Goal: Information Seeking & Learning: Learn about a topic

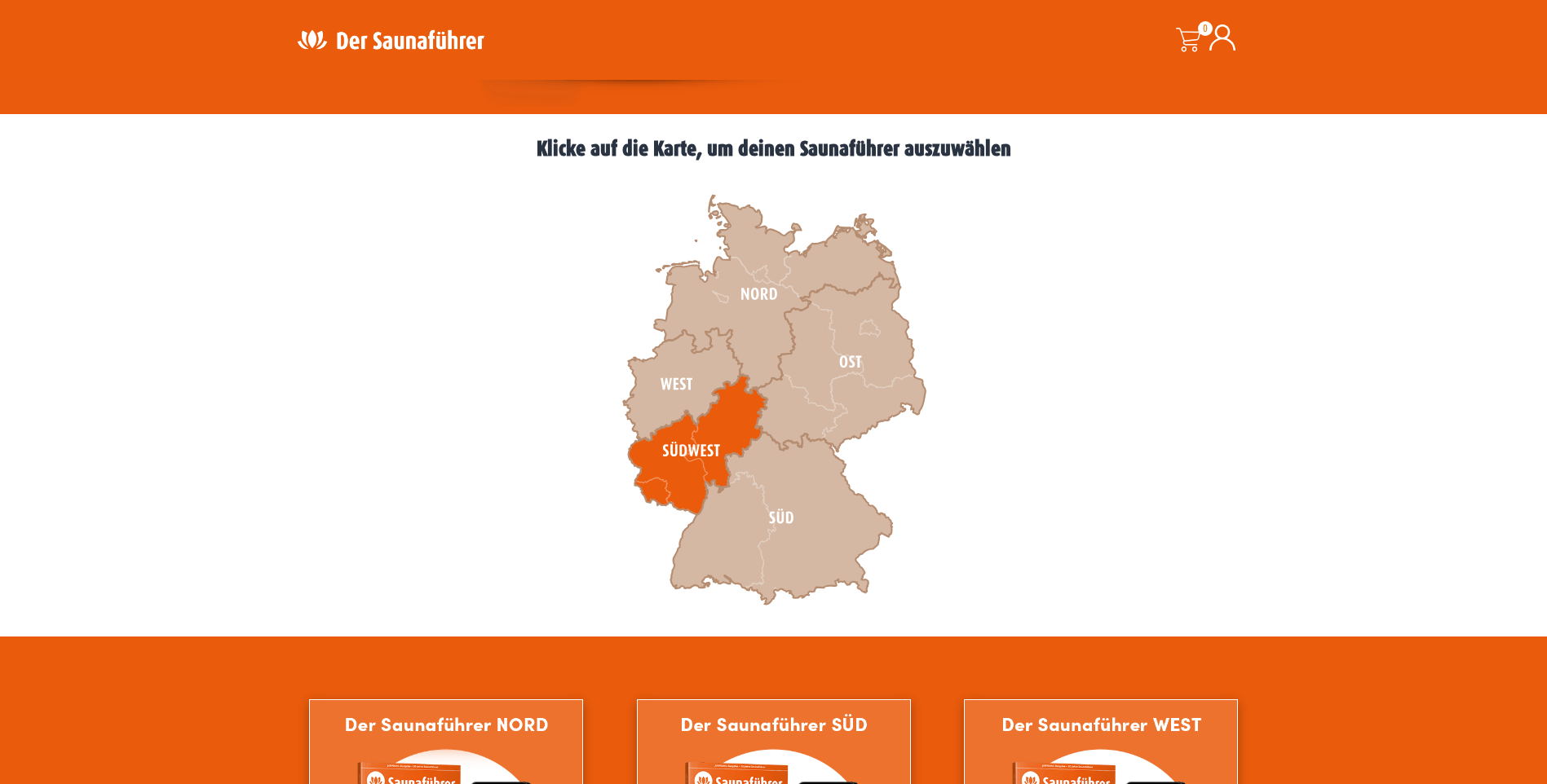
click at [694, 450] on icon at bounding box center [698, 445] width 139 height 140
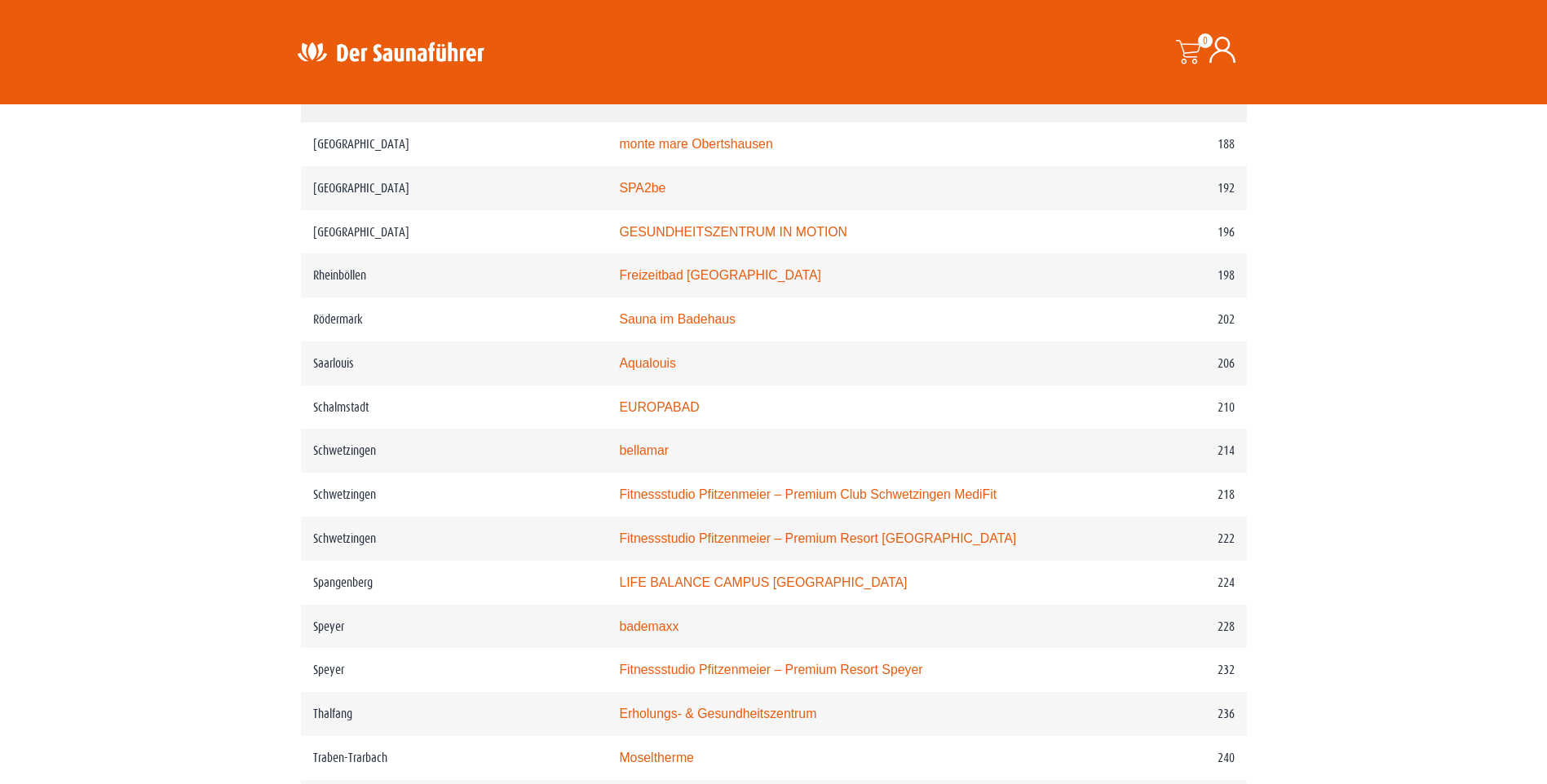
scroll to position [2608, 0]
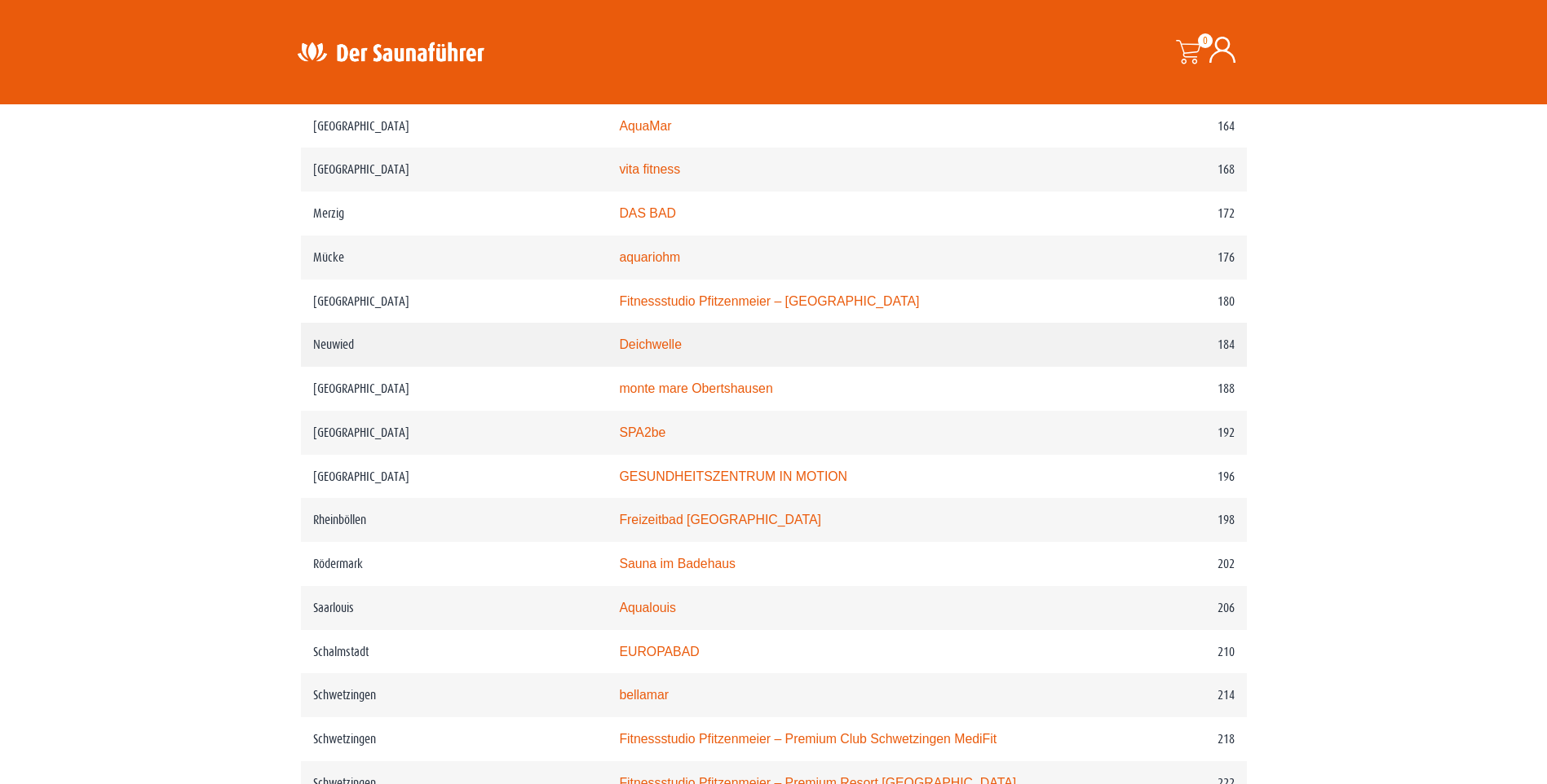
click at [666, 342] on link "Deichwelle" at bounding box center [650, 344] width 62 height 14
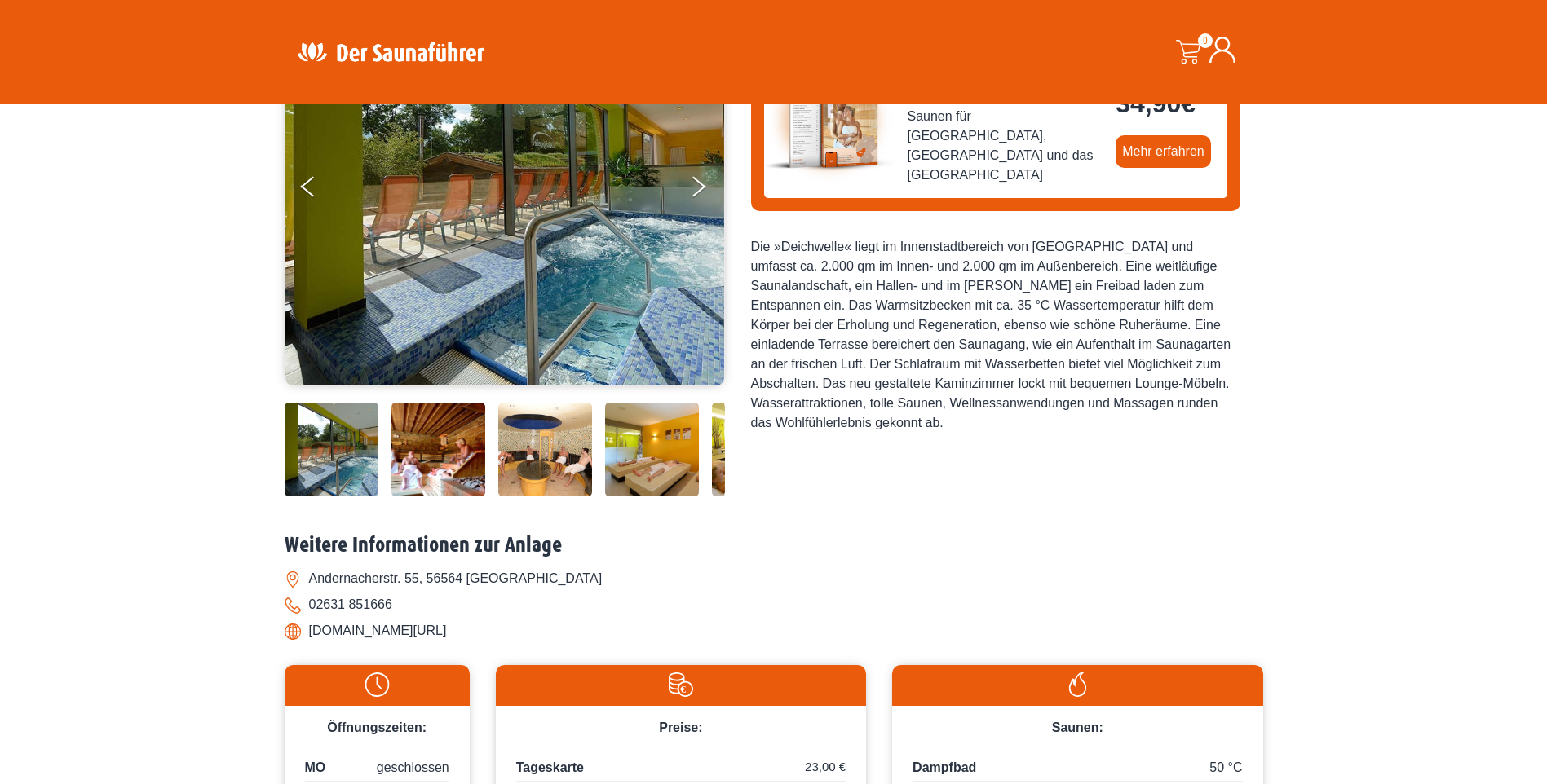
click at [423, 457] on img at bounding box center [438, 450] width 94 height 94
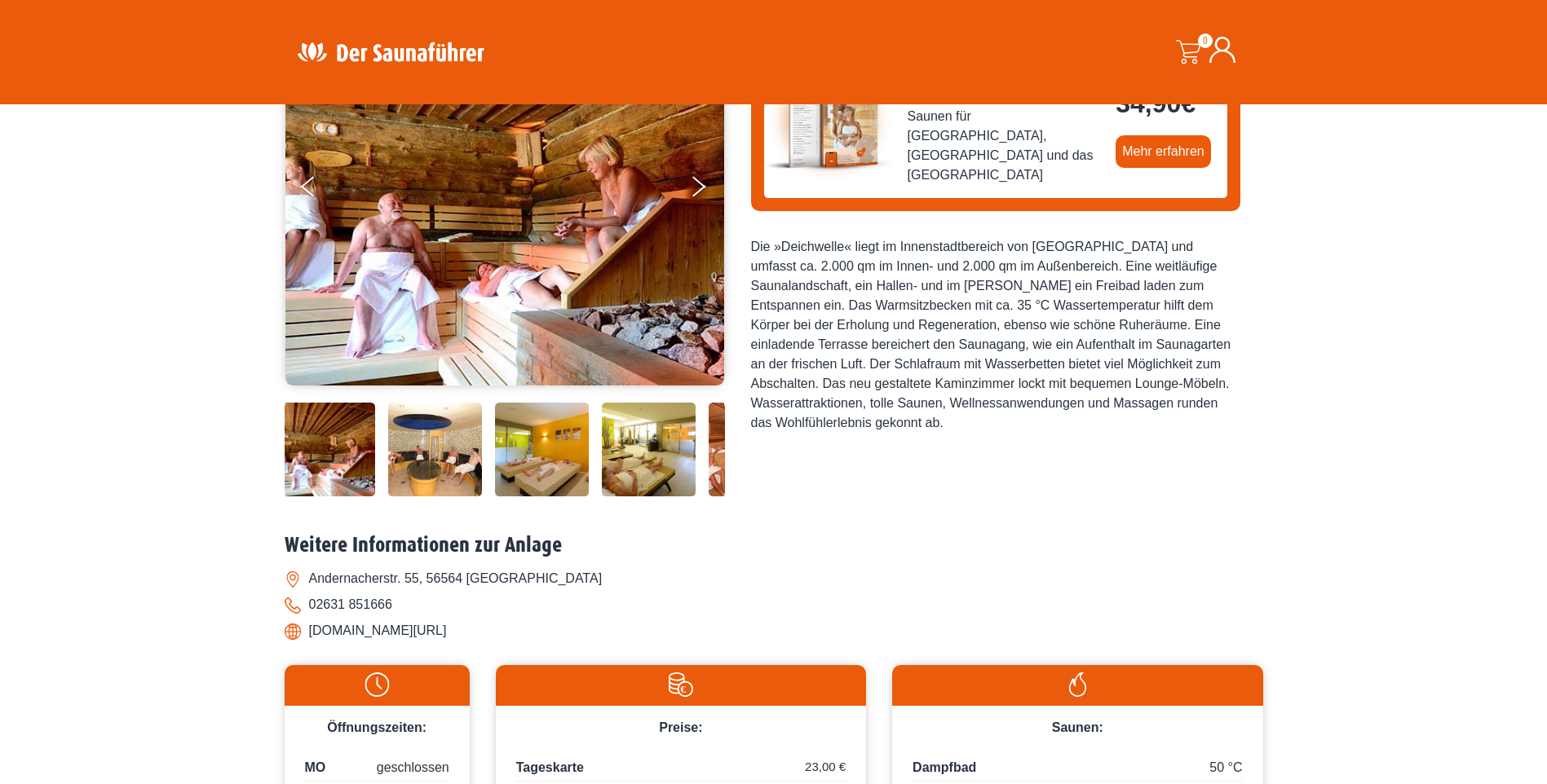
click at [477, 457] on img at bounding box center [435, 450] width 94 height 94
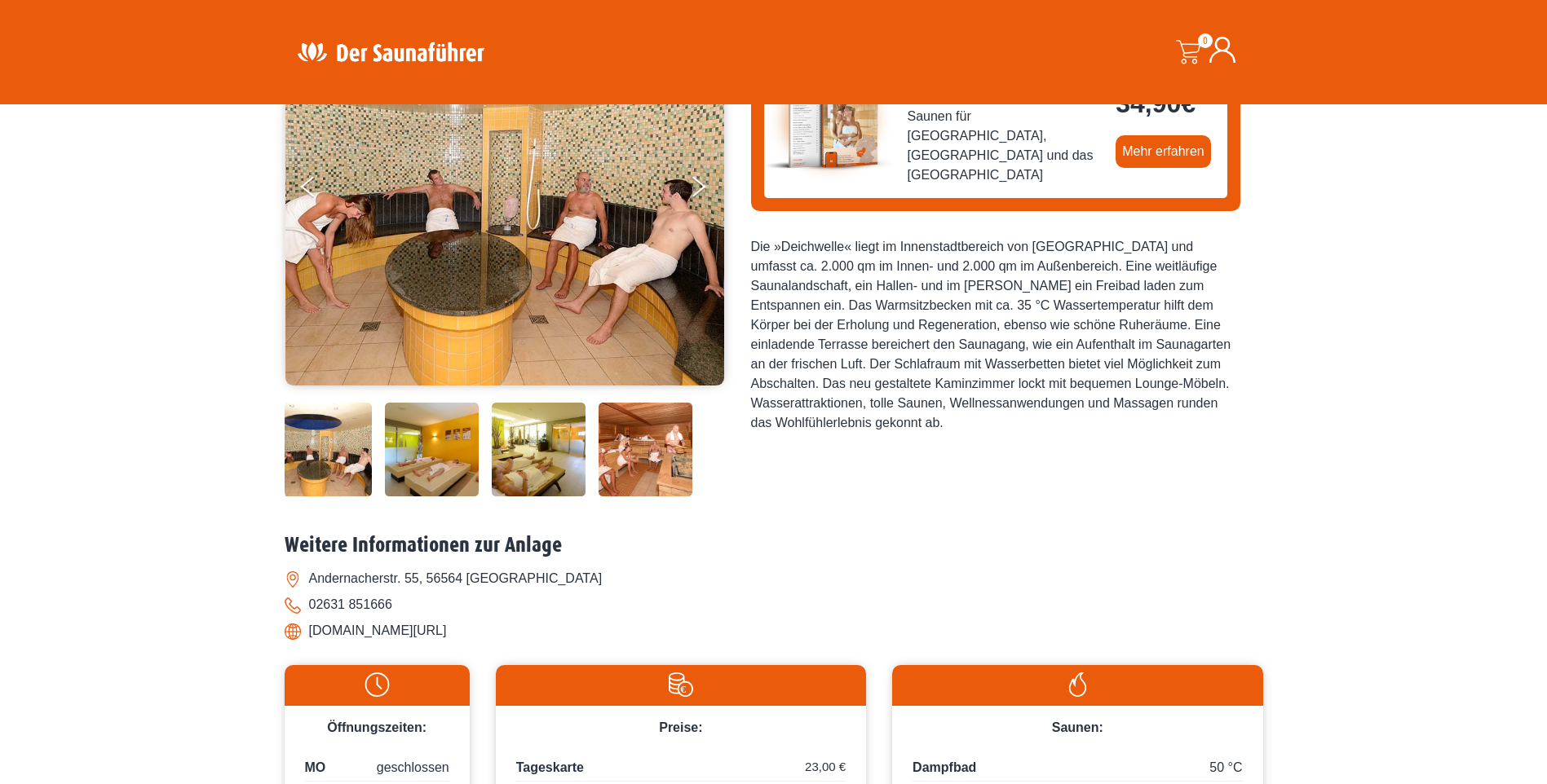
click at [521, 457] on img at bounding box center [539, 450] width 94 height 94
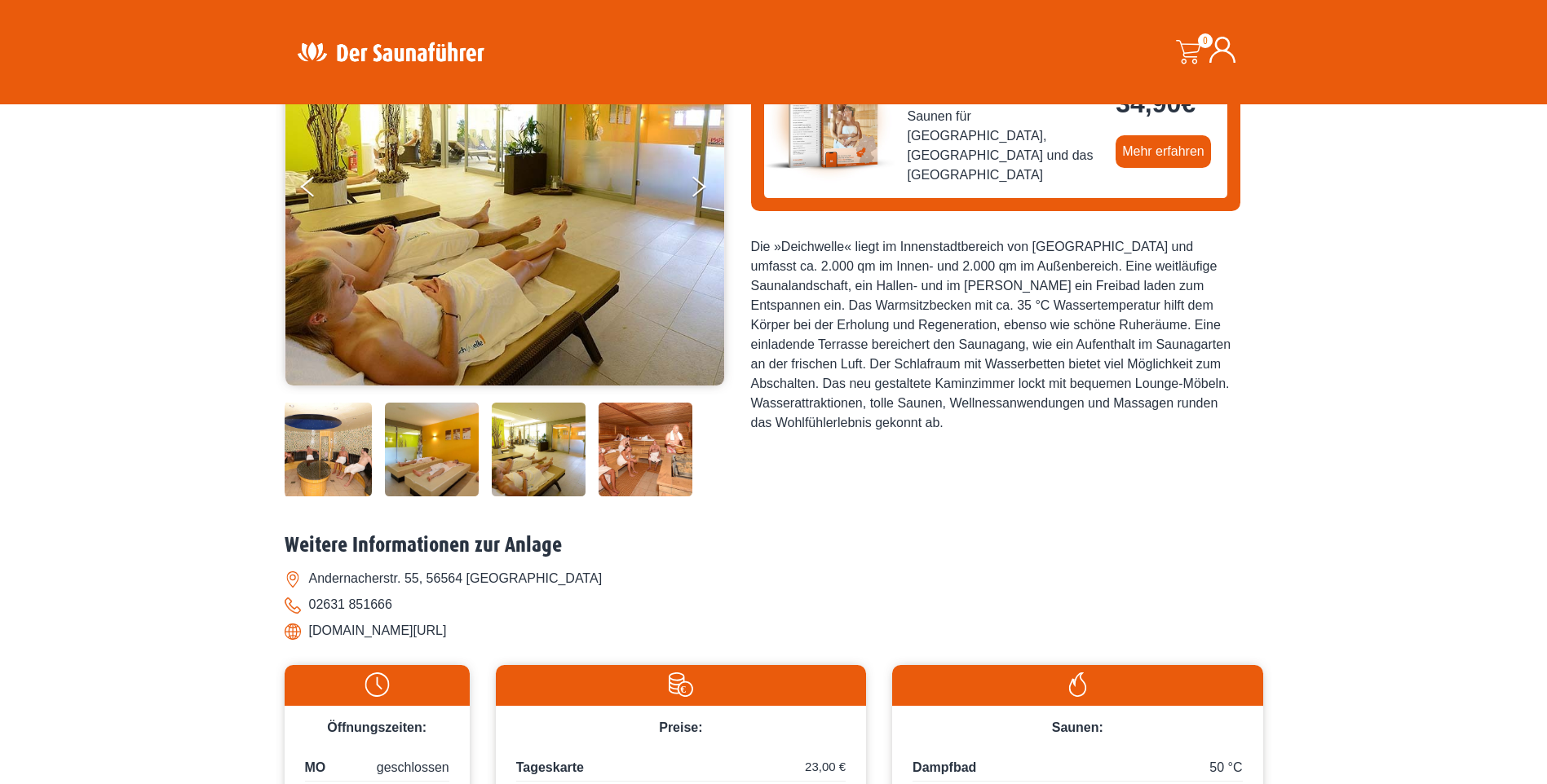
click at [626, 454] on img at bounding box center [645, 450] width 94 height 94
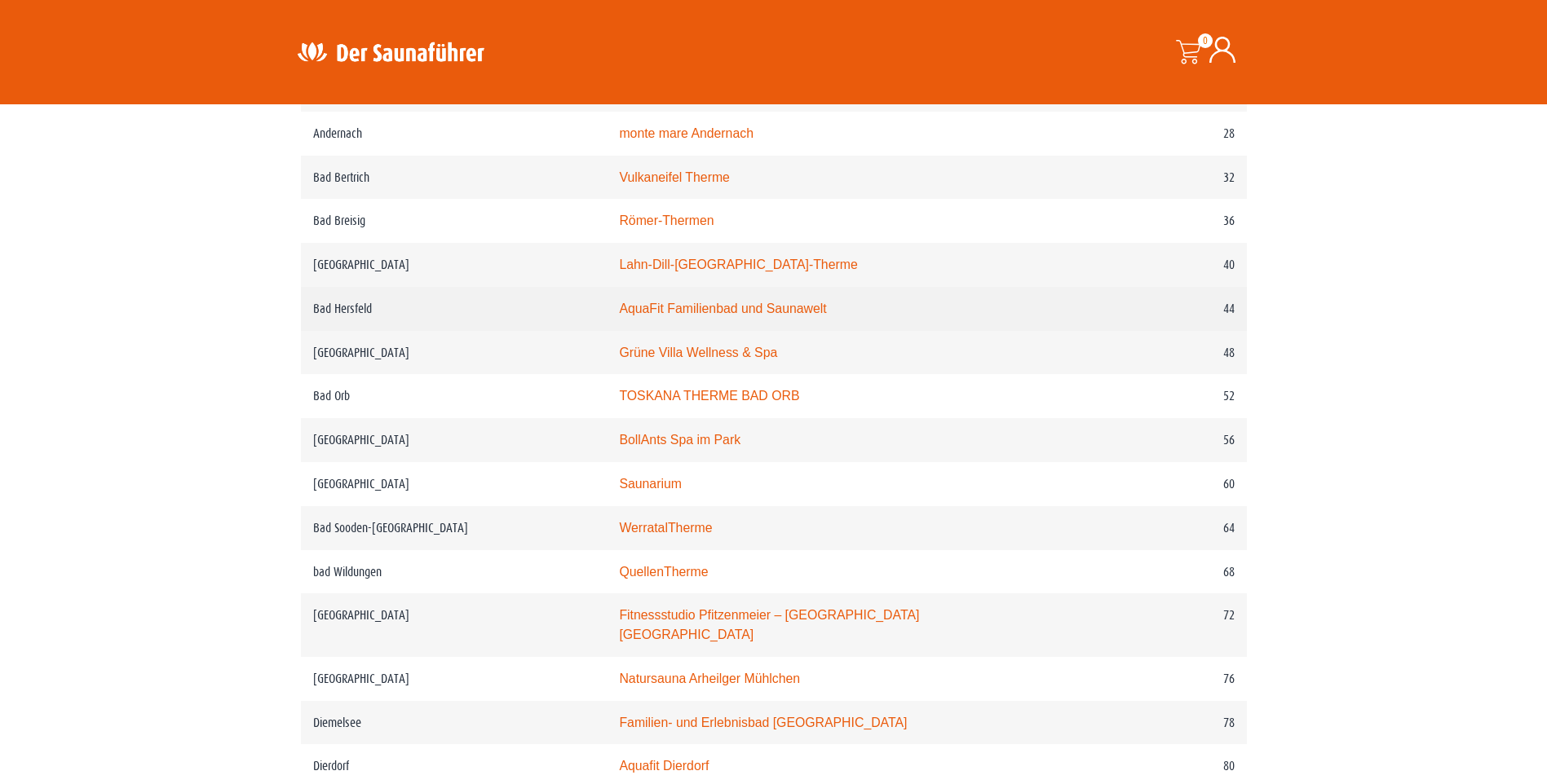
scroll to position [734, 0]
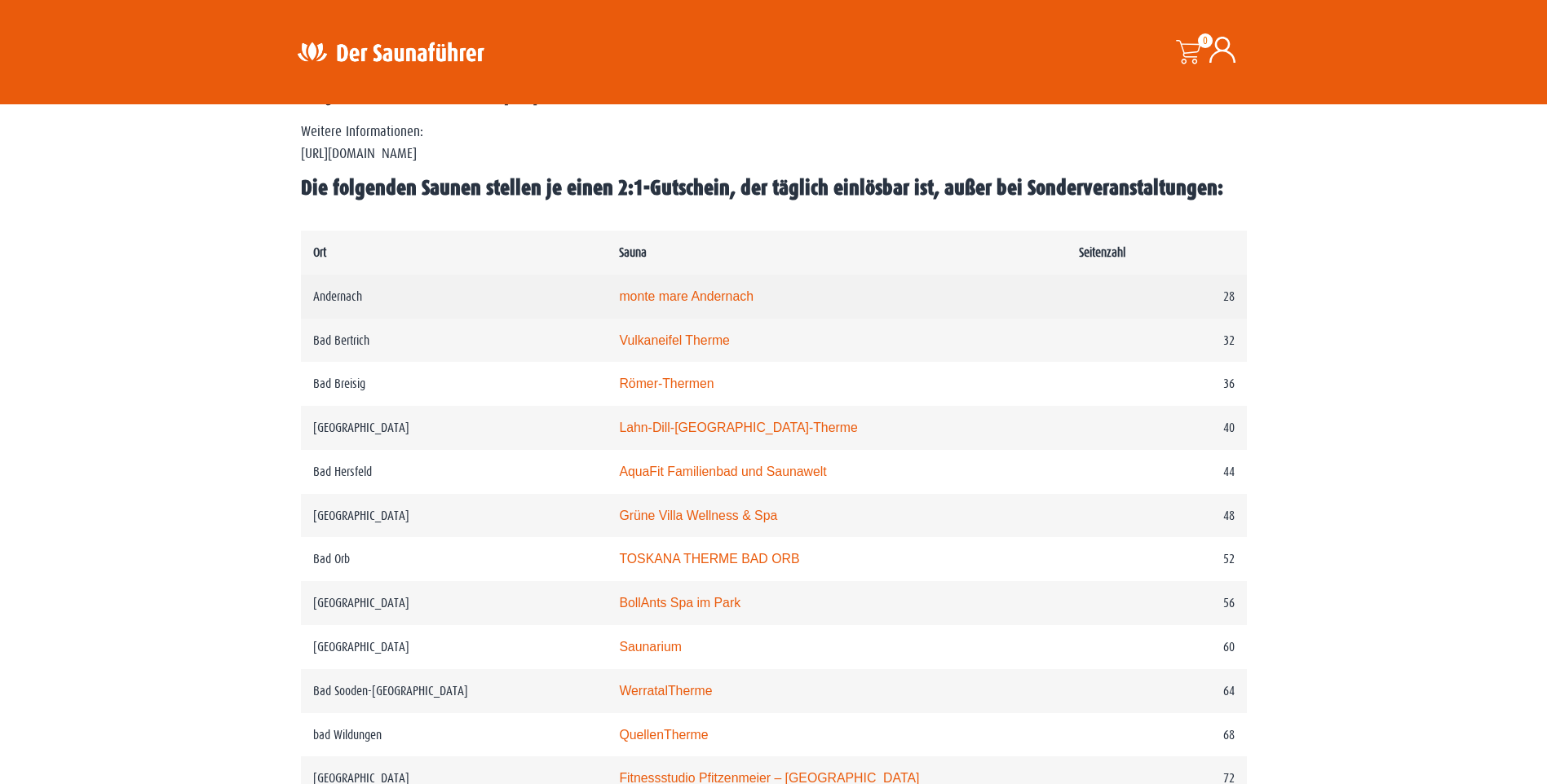
click at [676, 298] on link "monte mare Andernach" at bounding box center [686, 297] width 134 height 14
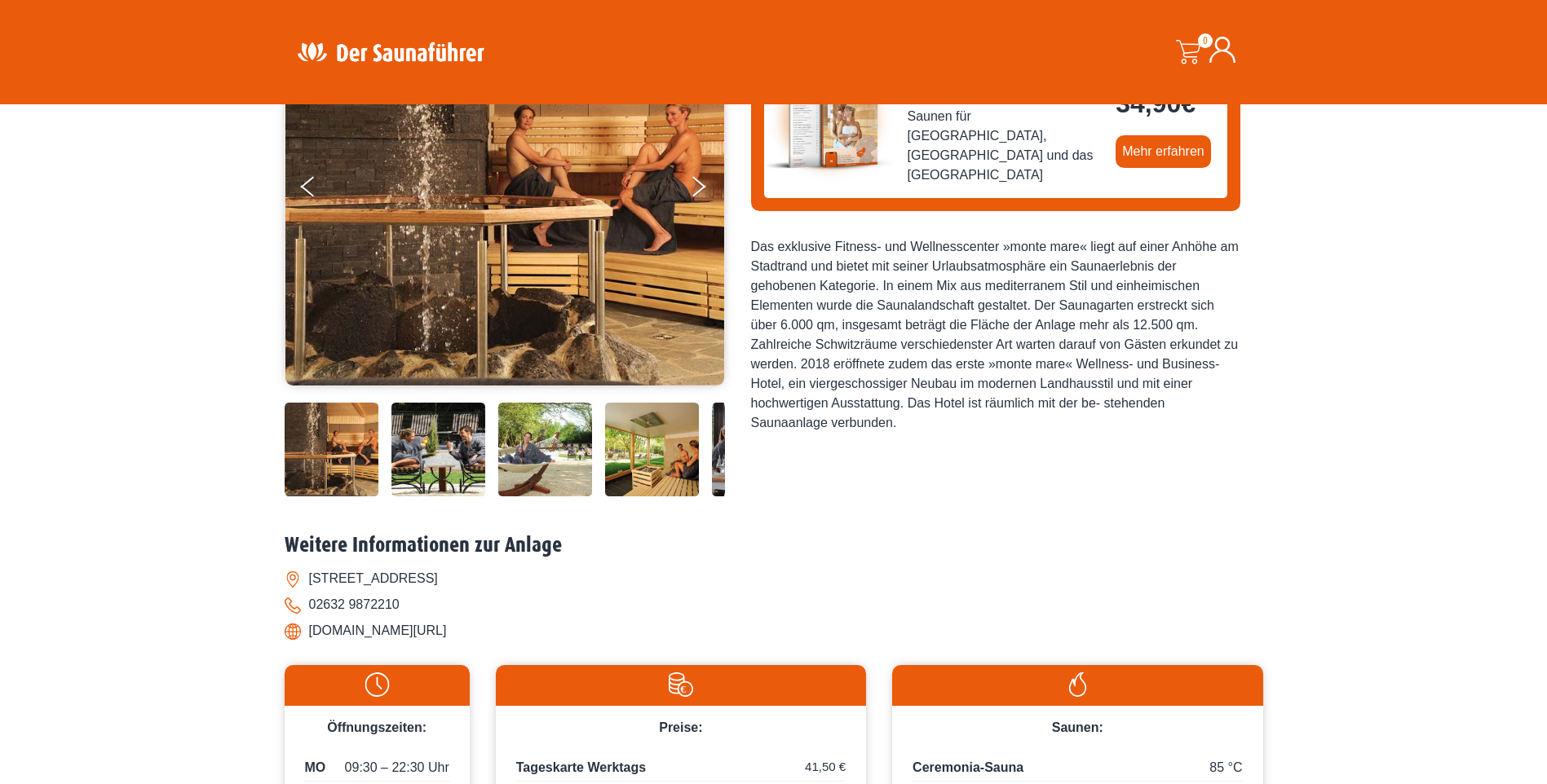
scroll to position [163, 0]
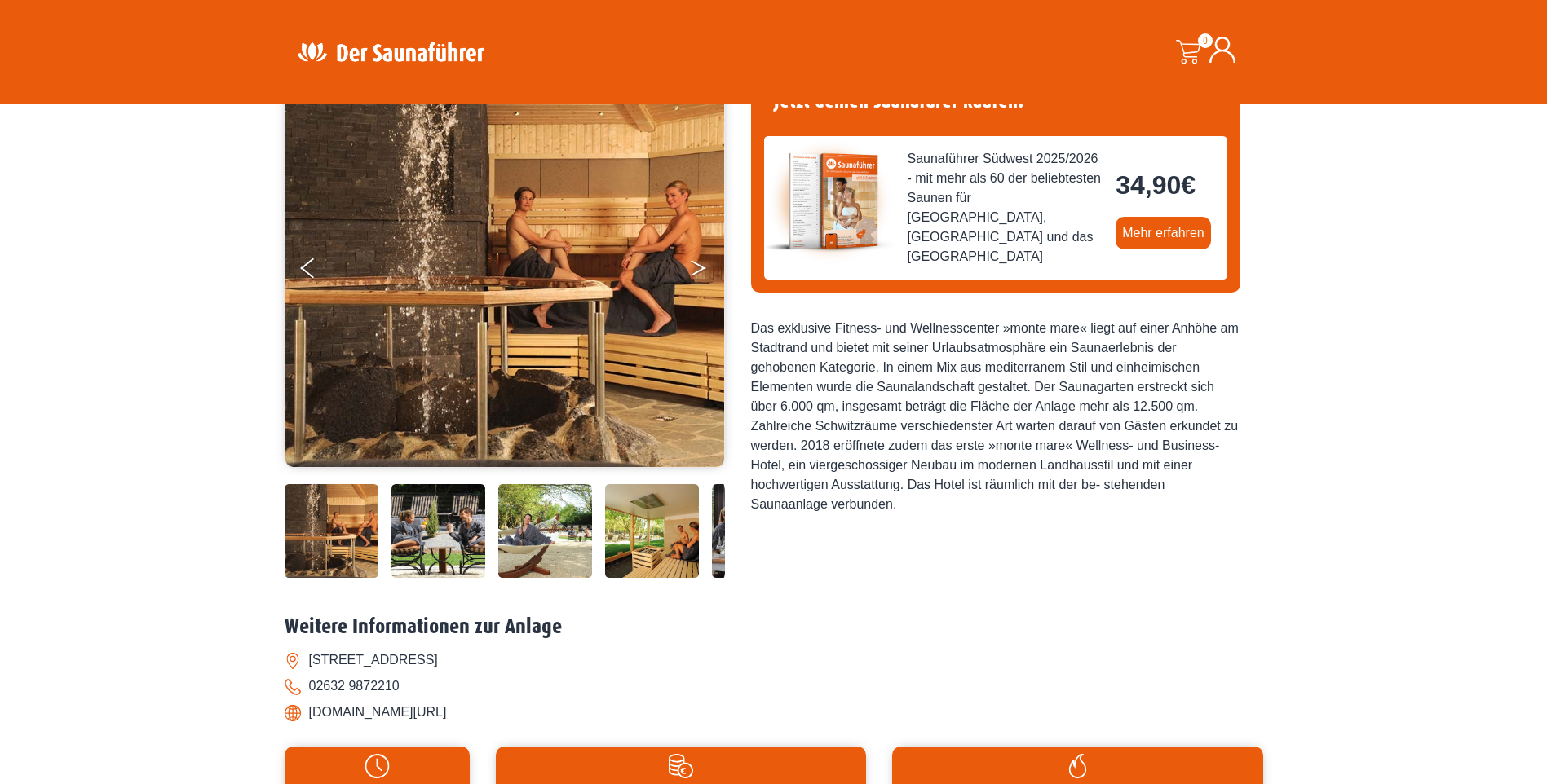
click at [698, 263] on button "Next" at bounding box center [709, 271] width 40 height 40
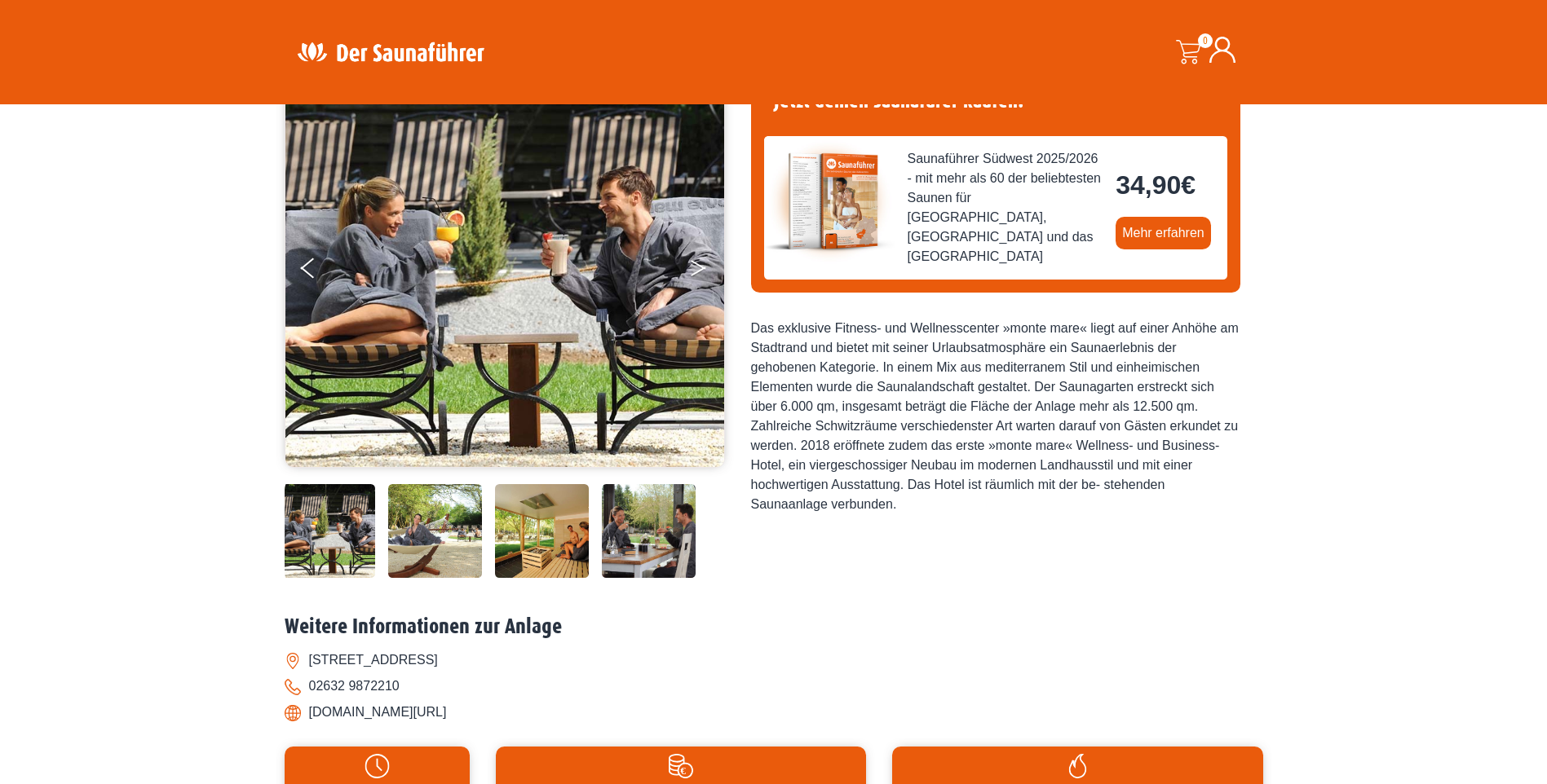
click at [700, 267] on icon "Next" at bounding box center [698, 264] width 15 height 10
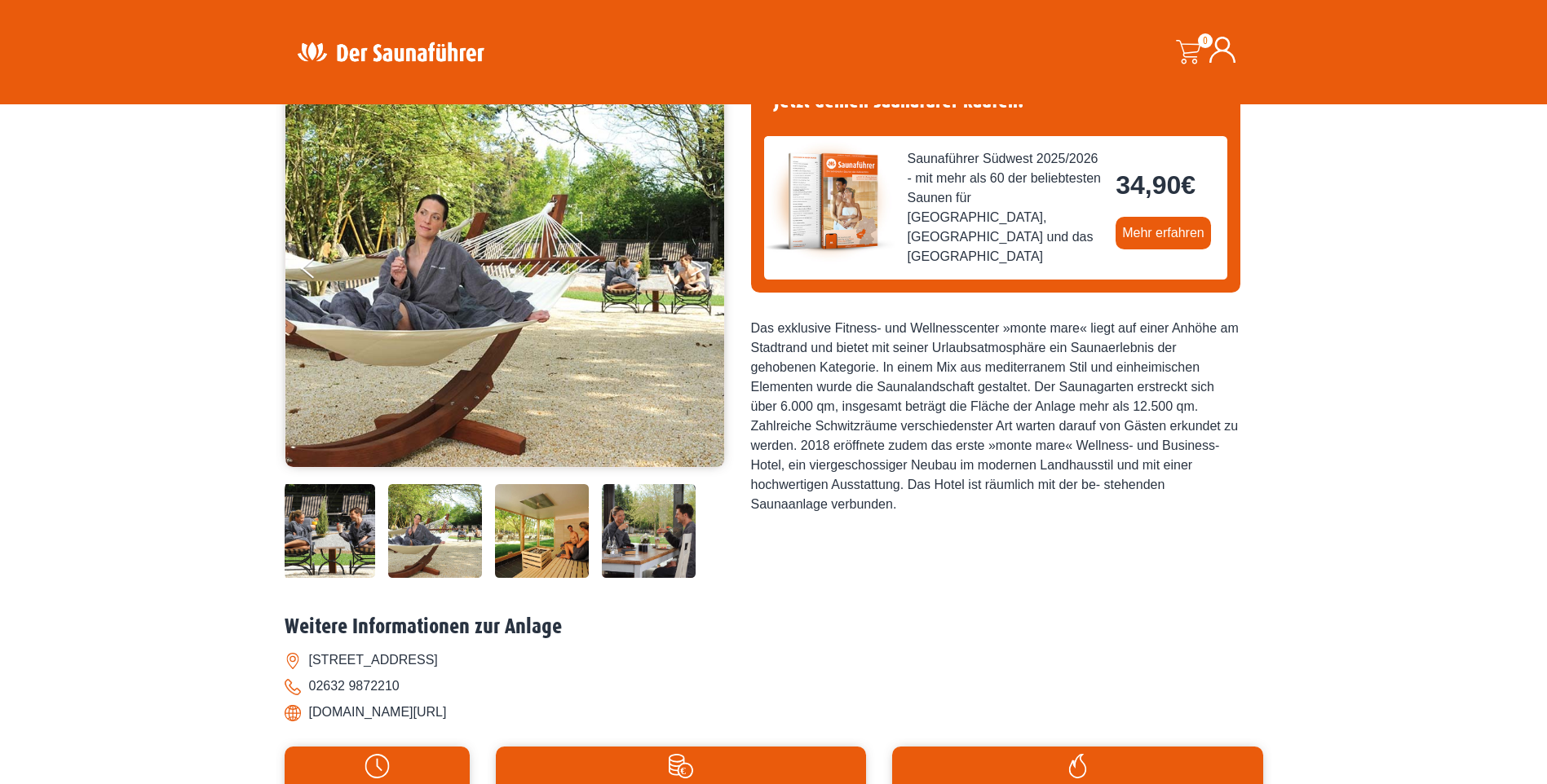
click at [700, 267] on icon "Next" at bounding box center [698, 264] width 15 height 10
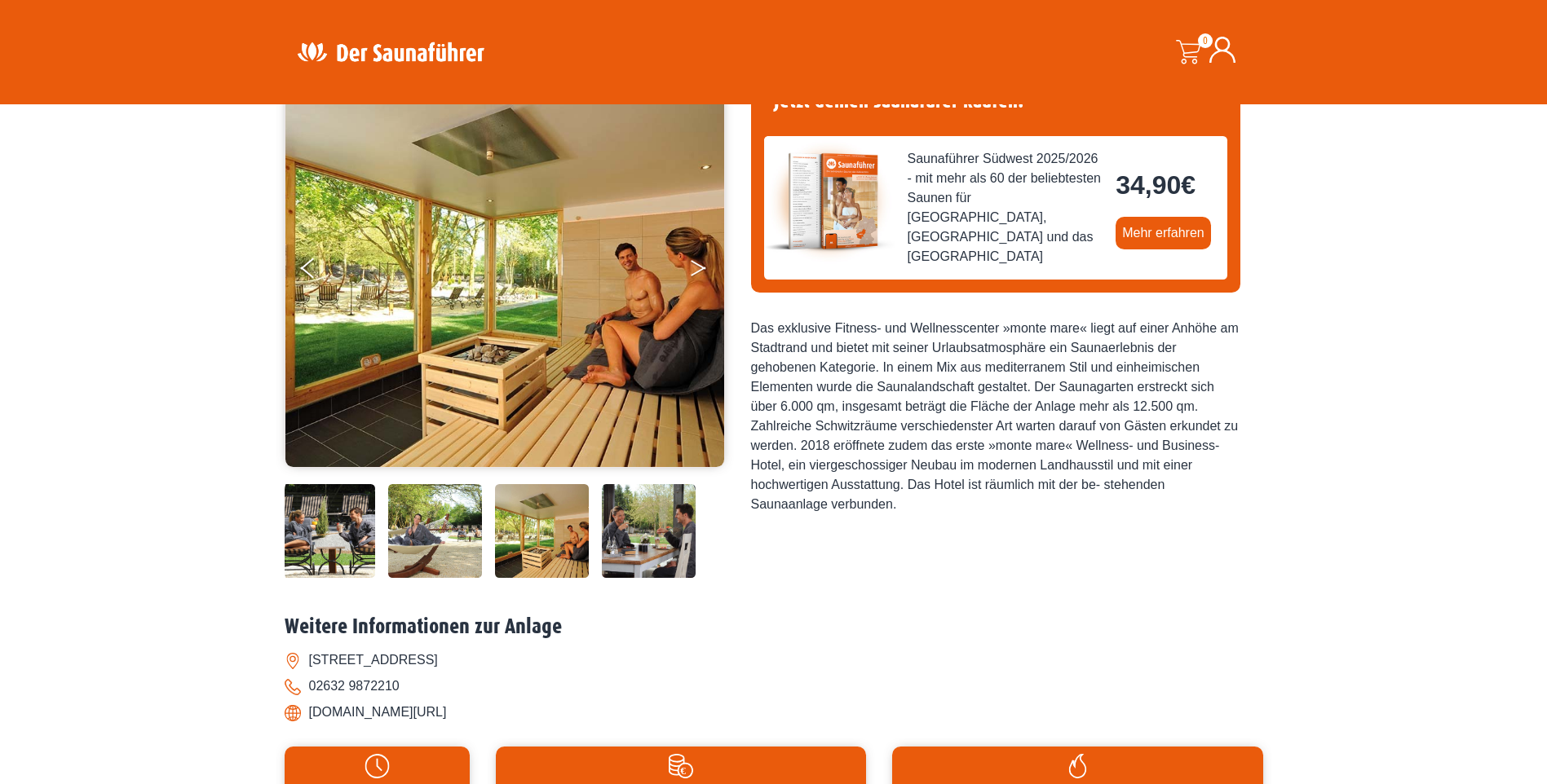
click at [700, 267] on icon "Next" at bounding box center [698, 264] width 15 height 10
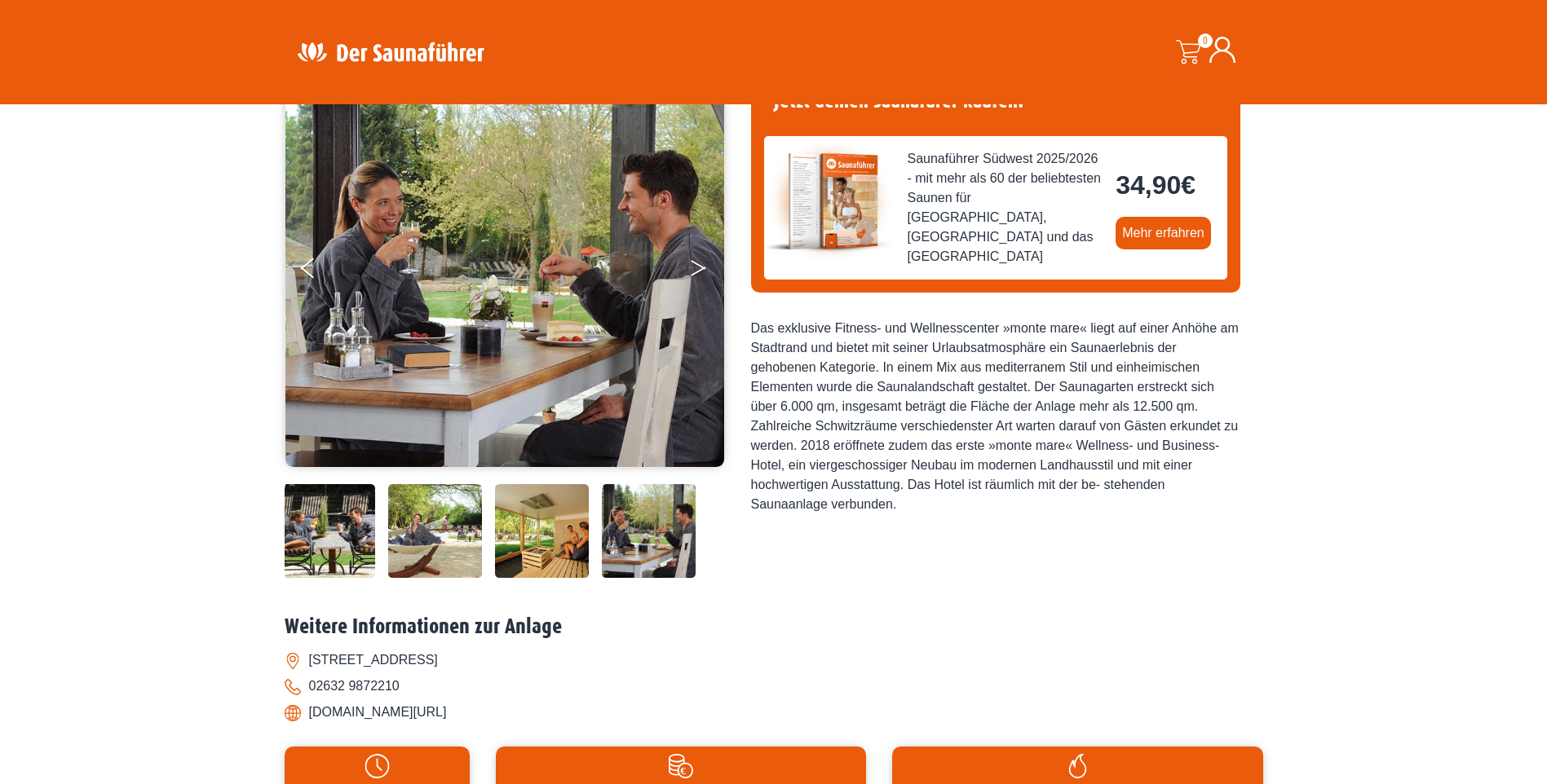
click at [700, 267] on icon "Next" at bounding box center [698, 264] width 15 height 10
click at [543, 535] on img at bounding box center [542, 530] width 94 height 94
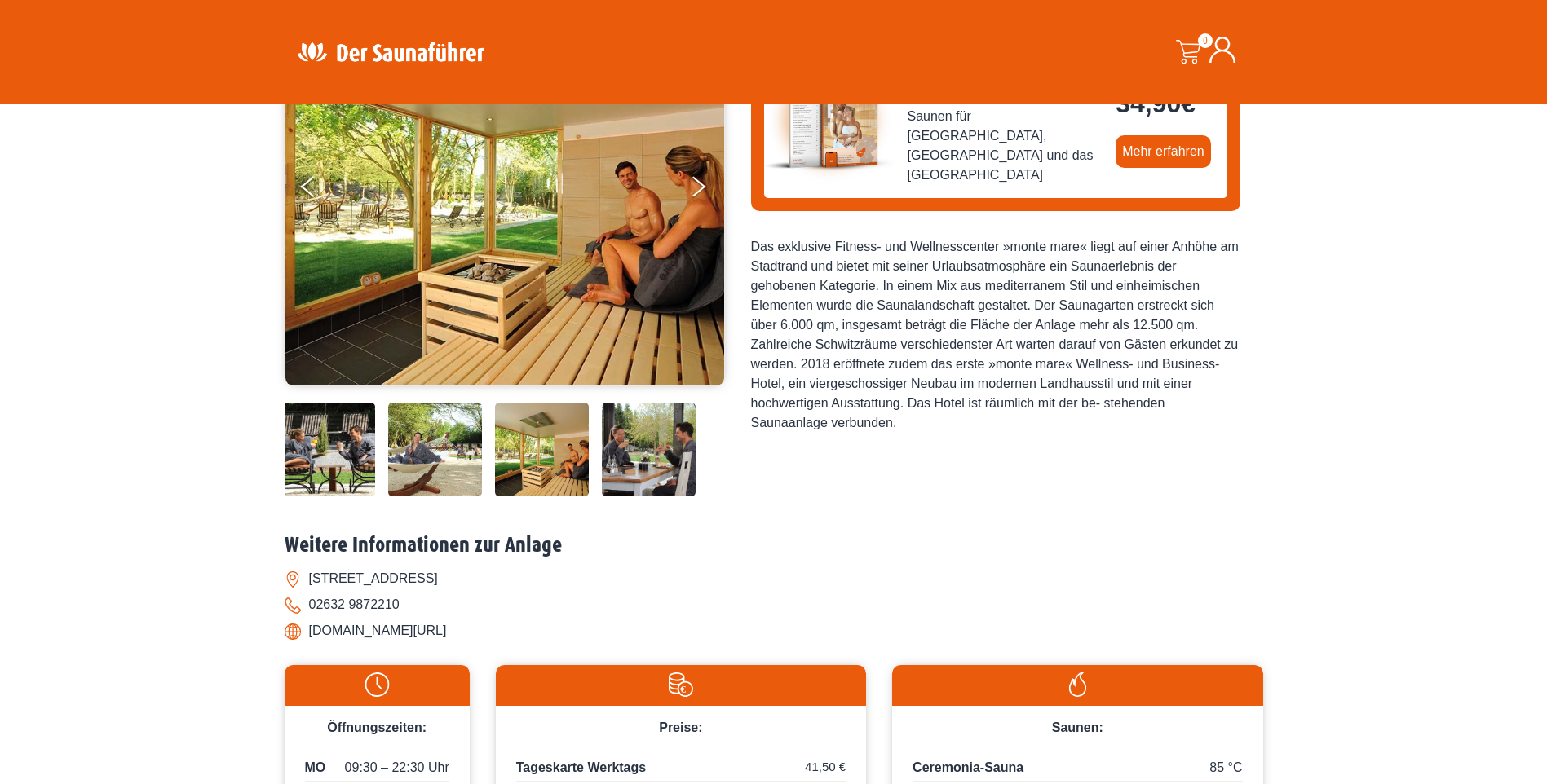
scroll to position [0, 0]
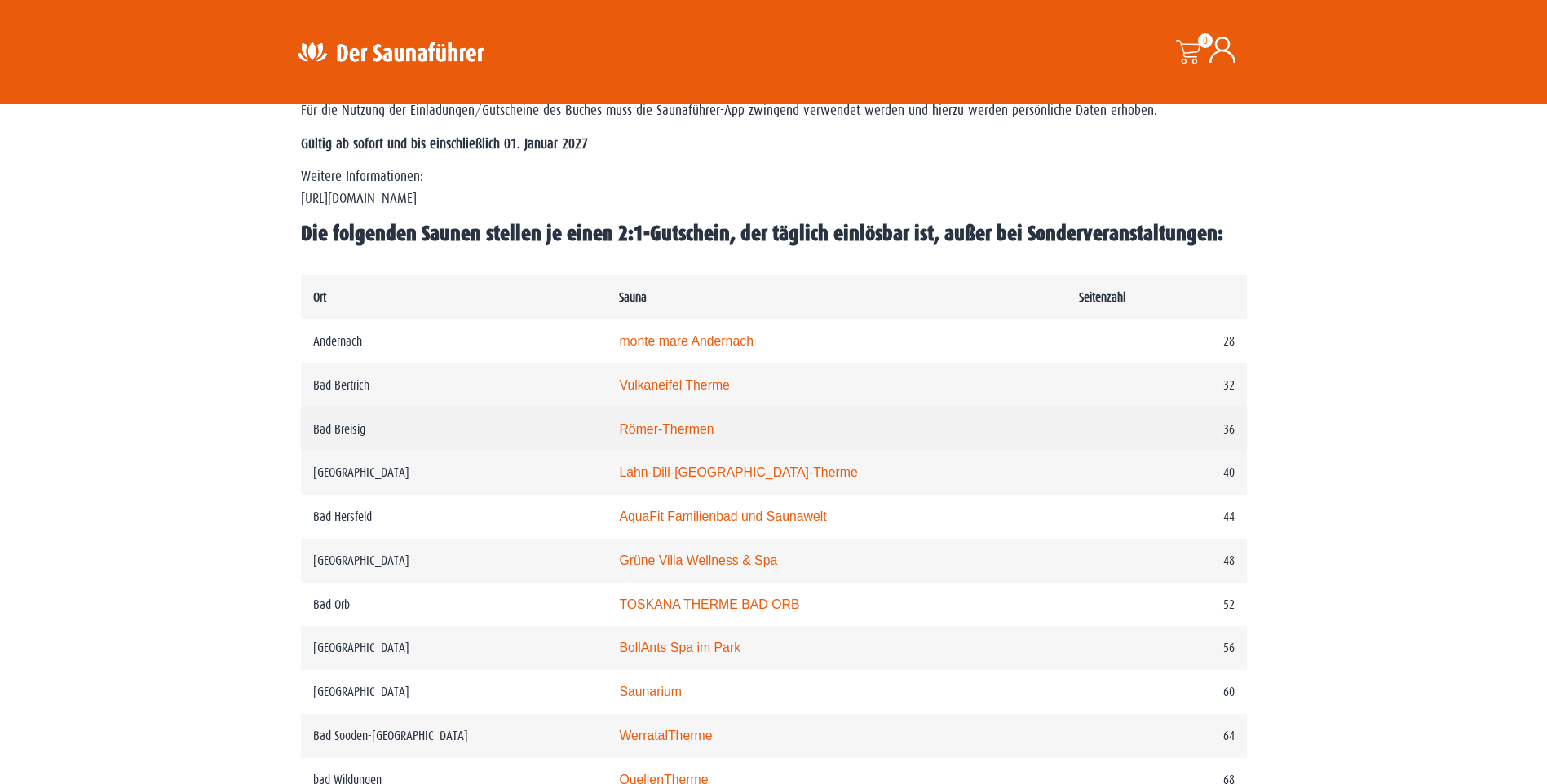
click at [641, 425] on link "Römer-Thermen" at bounding box center [667, 429] width 95 height 14
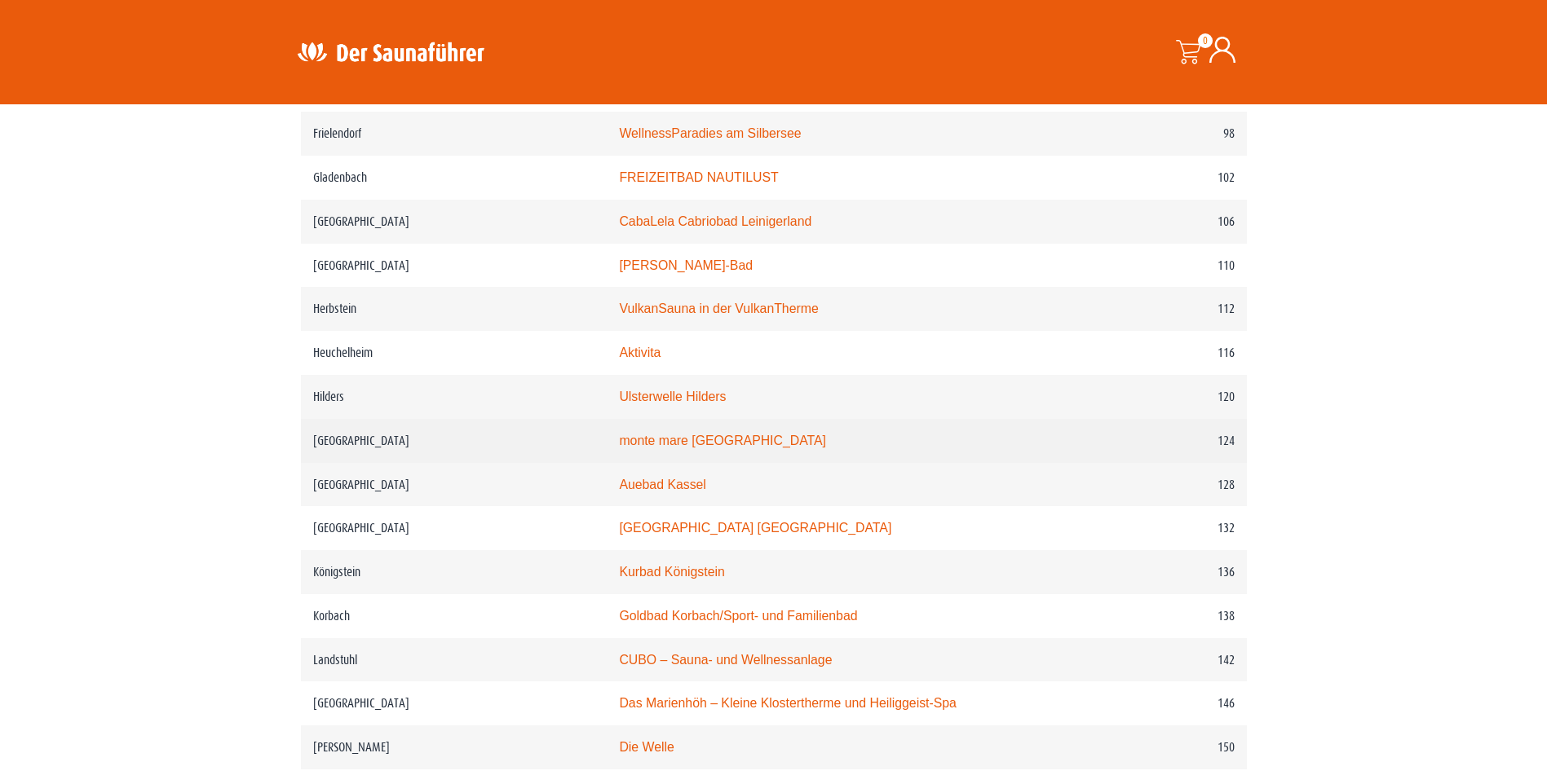
scroll to position [1874, 0]
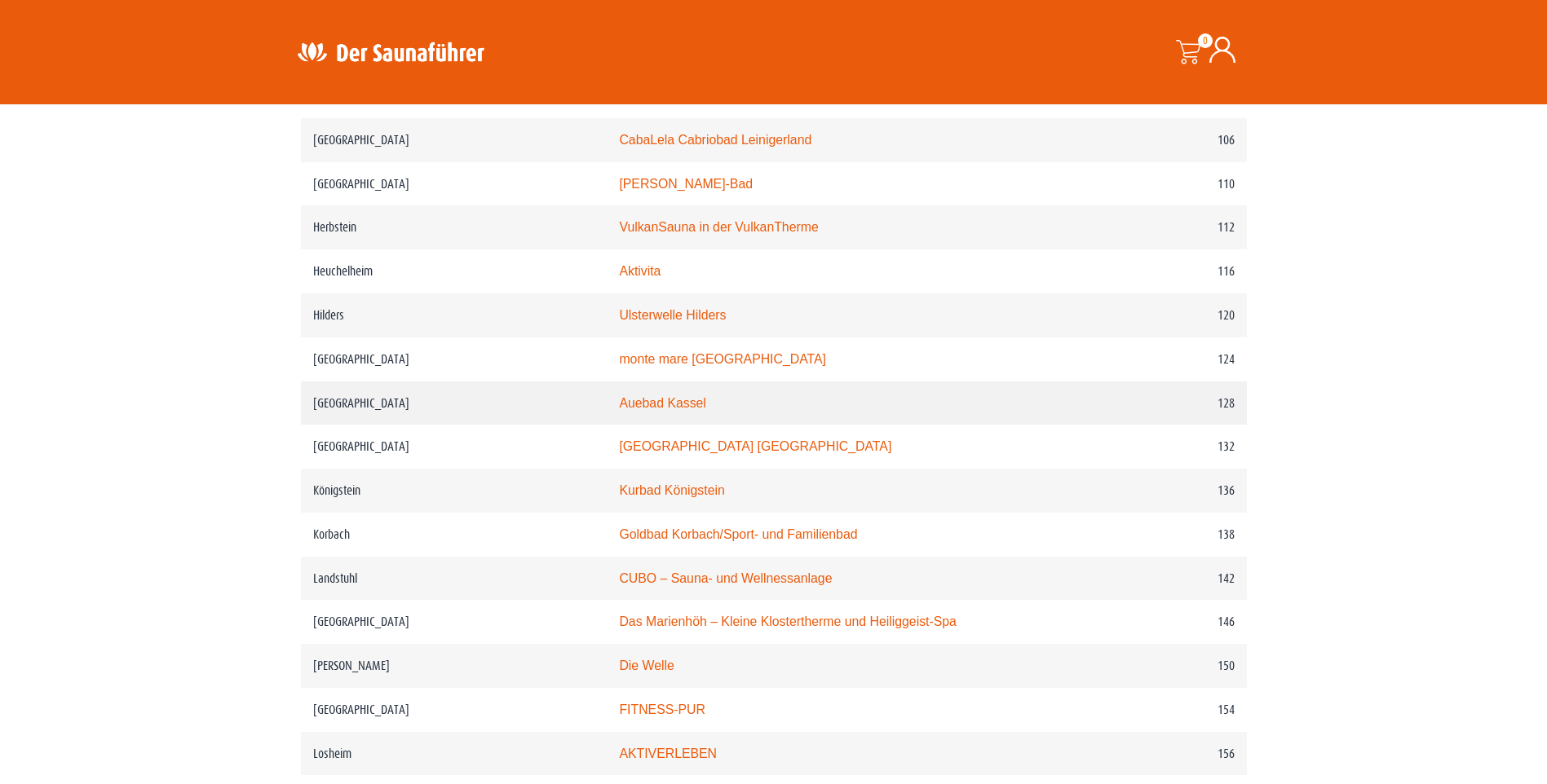
click at [687, 399] on link "Auebad Kassel" at bounding box center [662, 403] width 86 height 14
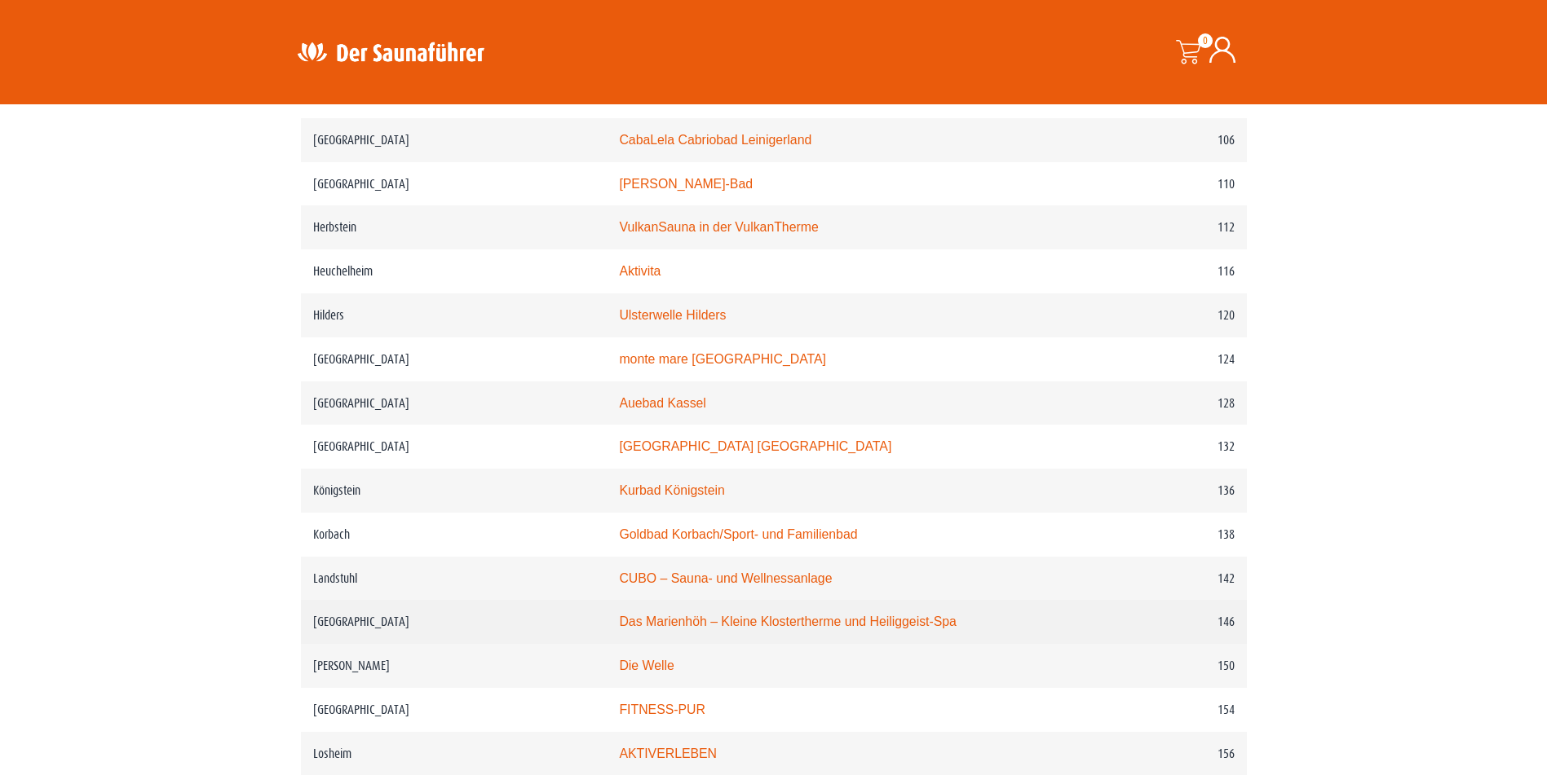
scroll to position [2119, 0]
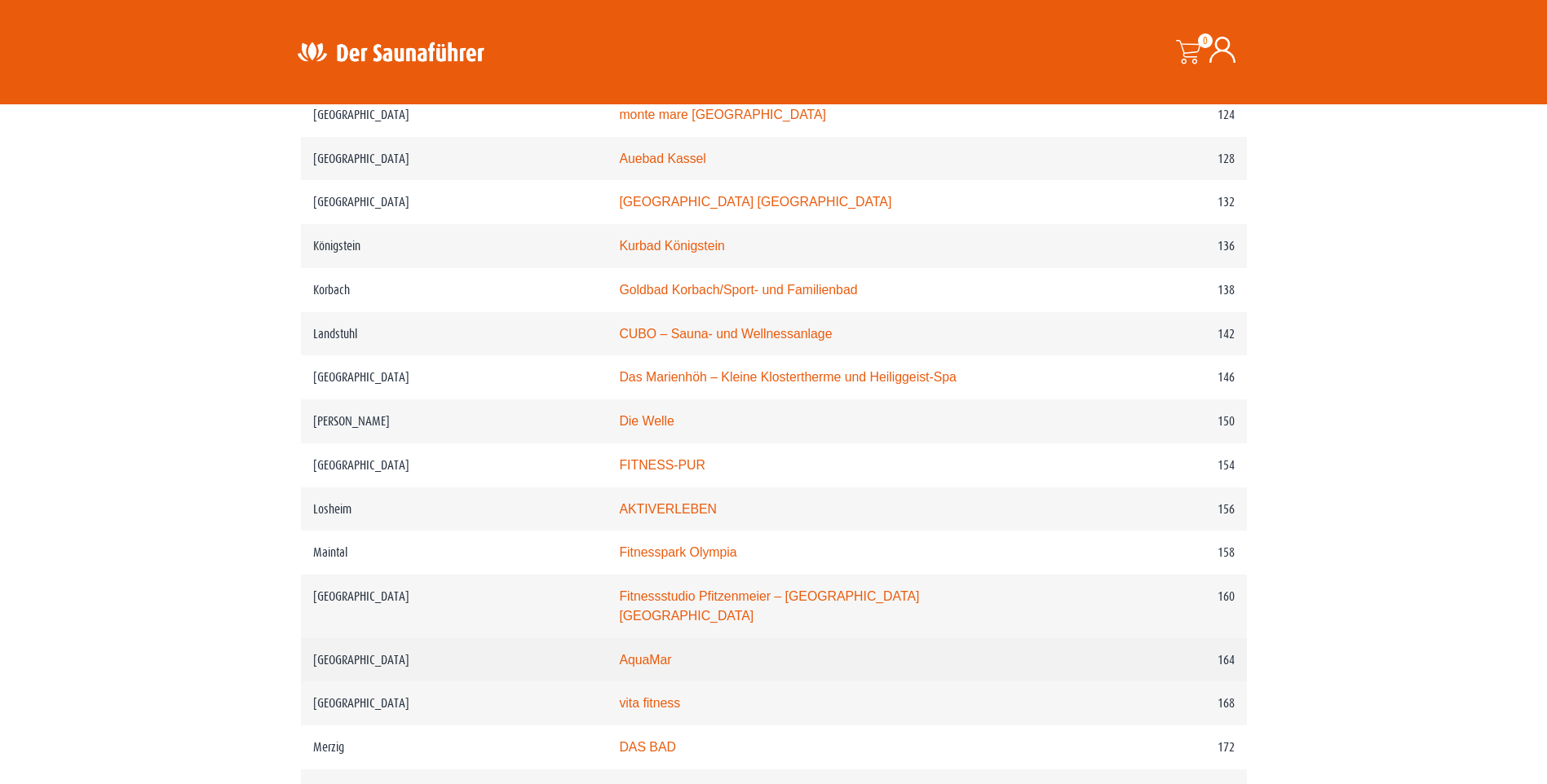
click at [665, 658] on link "AquaMar" at bounding box center [645, 660] width 52 height 14
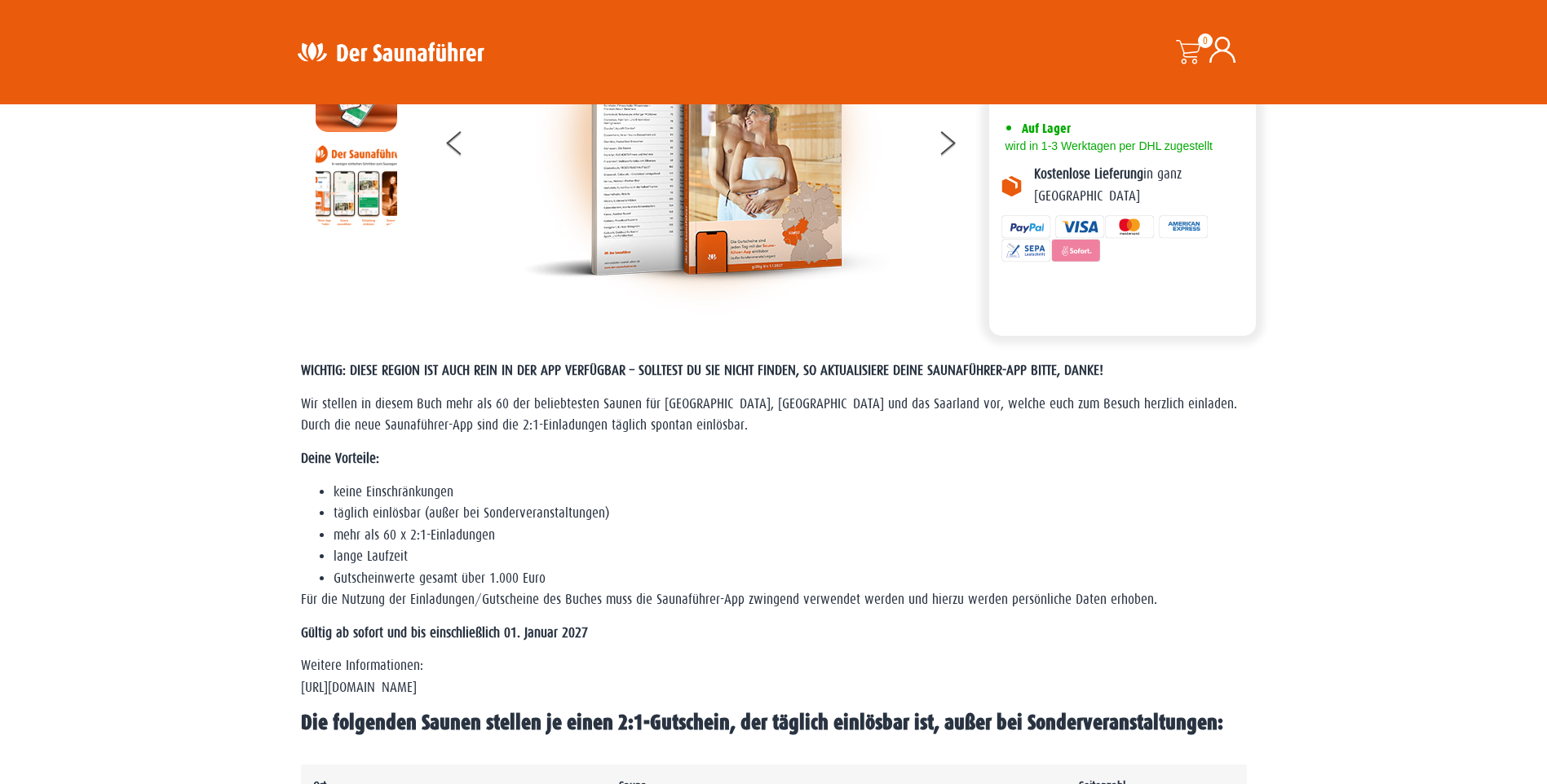
scroll to position [0, 0]
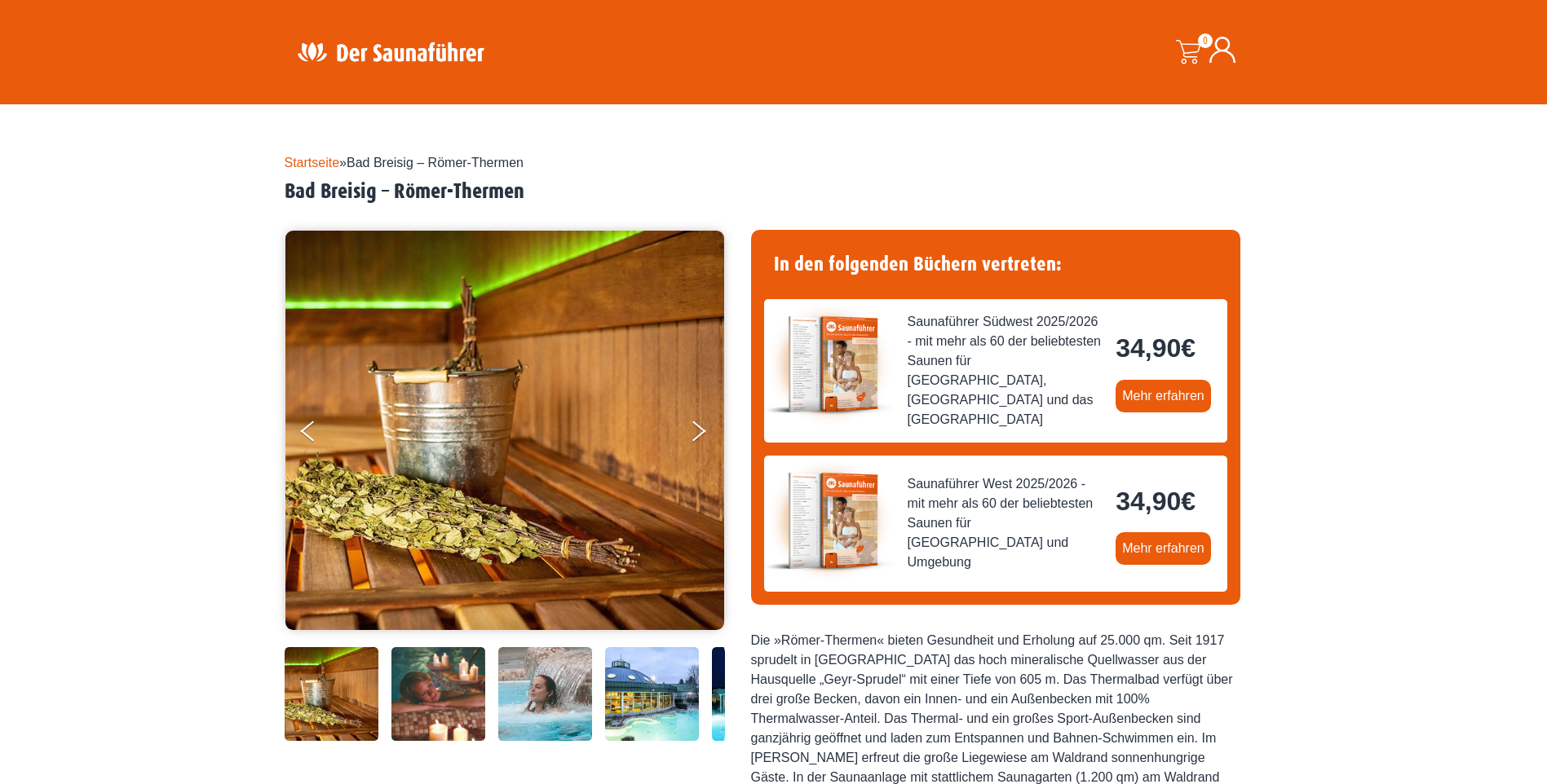
scroll to position [245, 0]
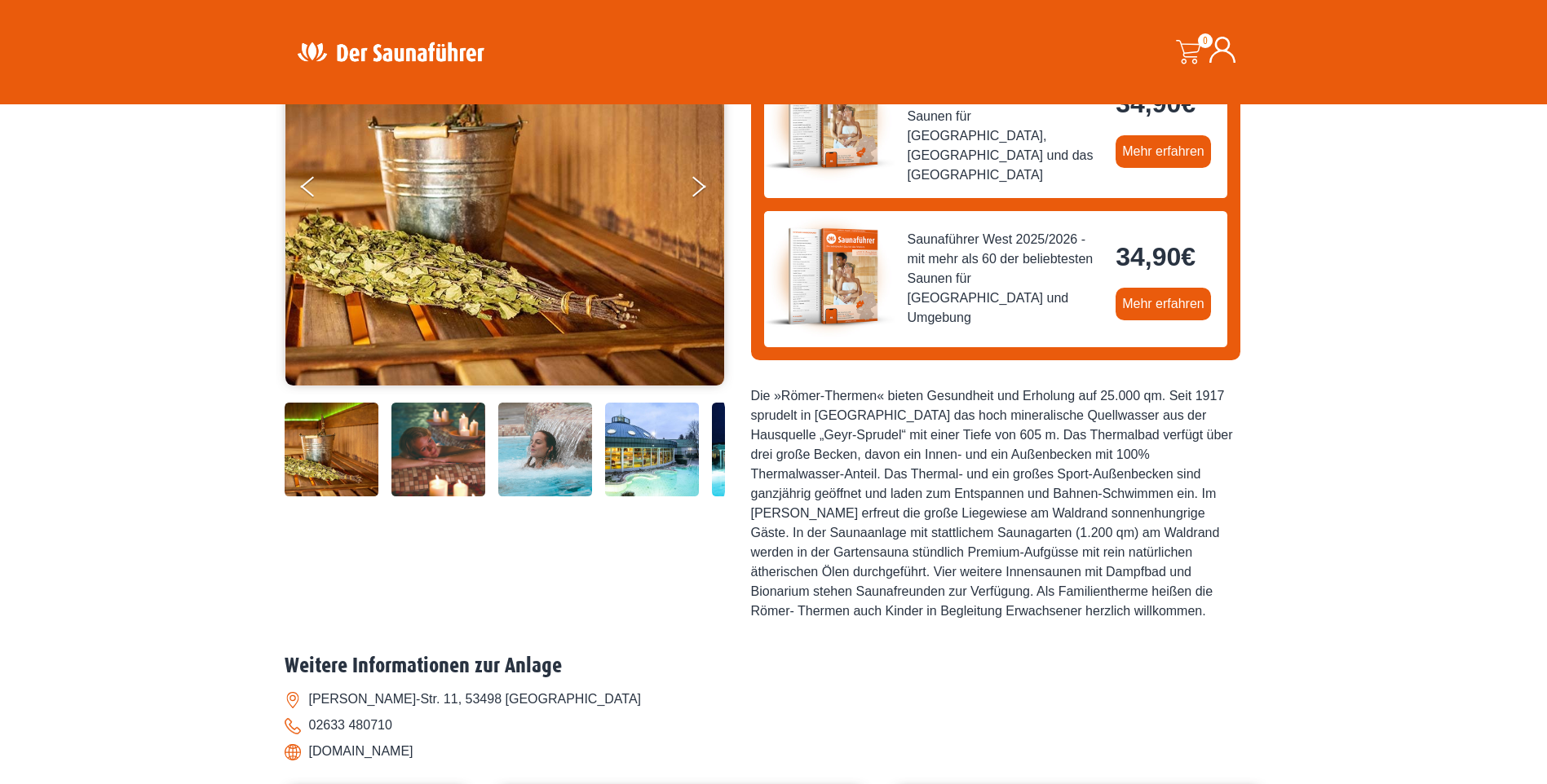
click at [638, 457] on img at bounding box center [652, 450] width 94 height 94
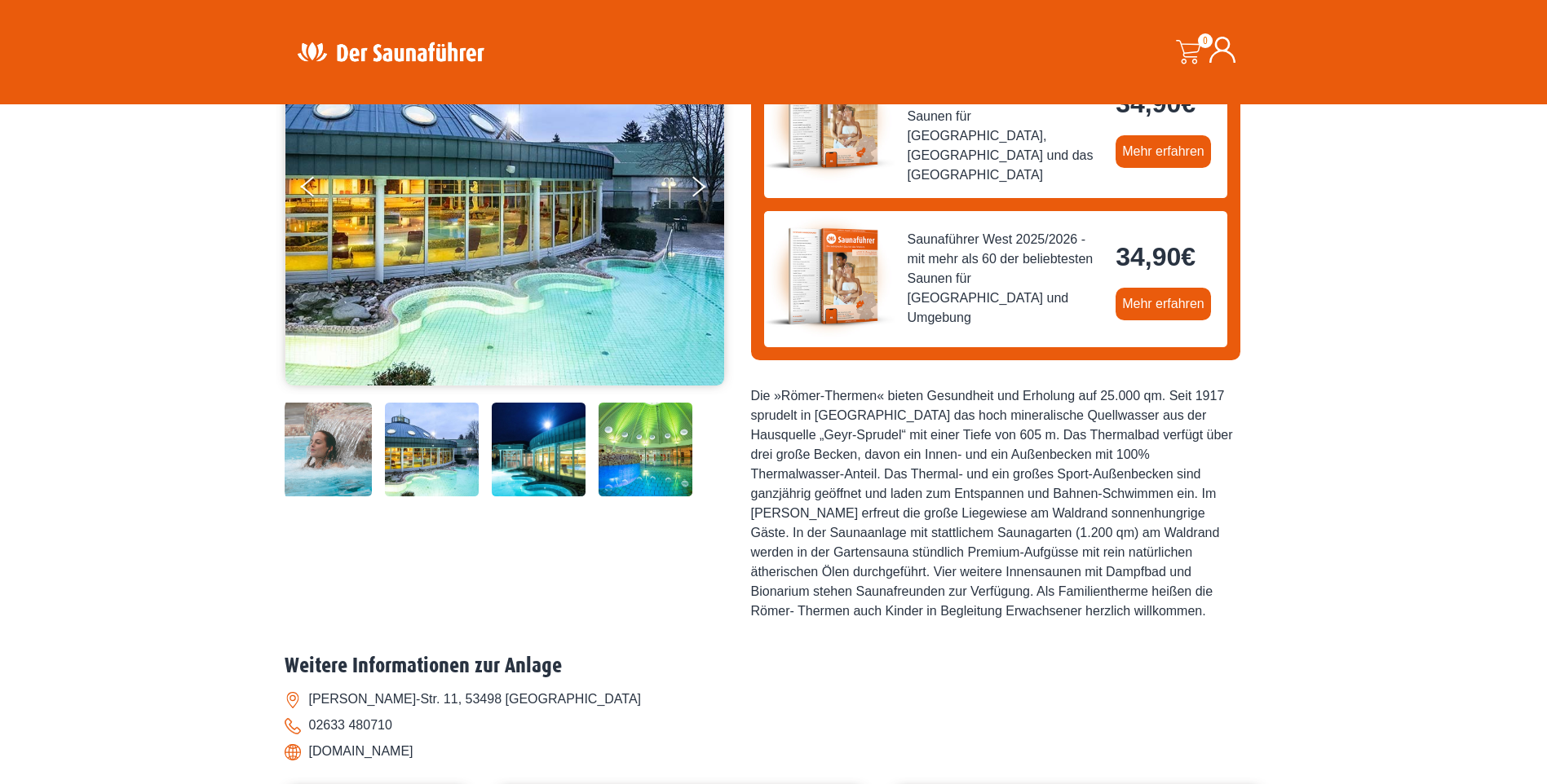
click at [620, 461] on img at bounding box center [645, 450] width 94 height 94
click at [633, 464] on img at bounding box center [645, 450] width 94 height 94
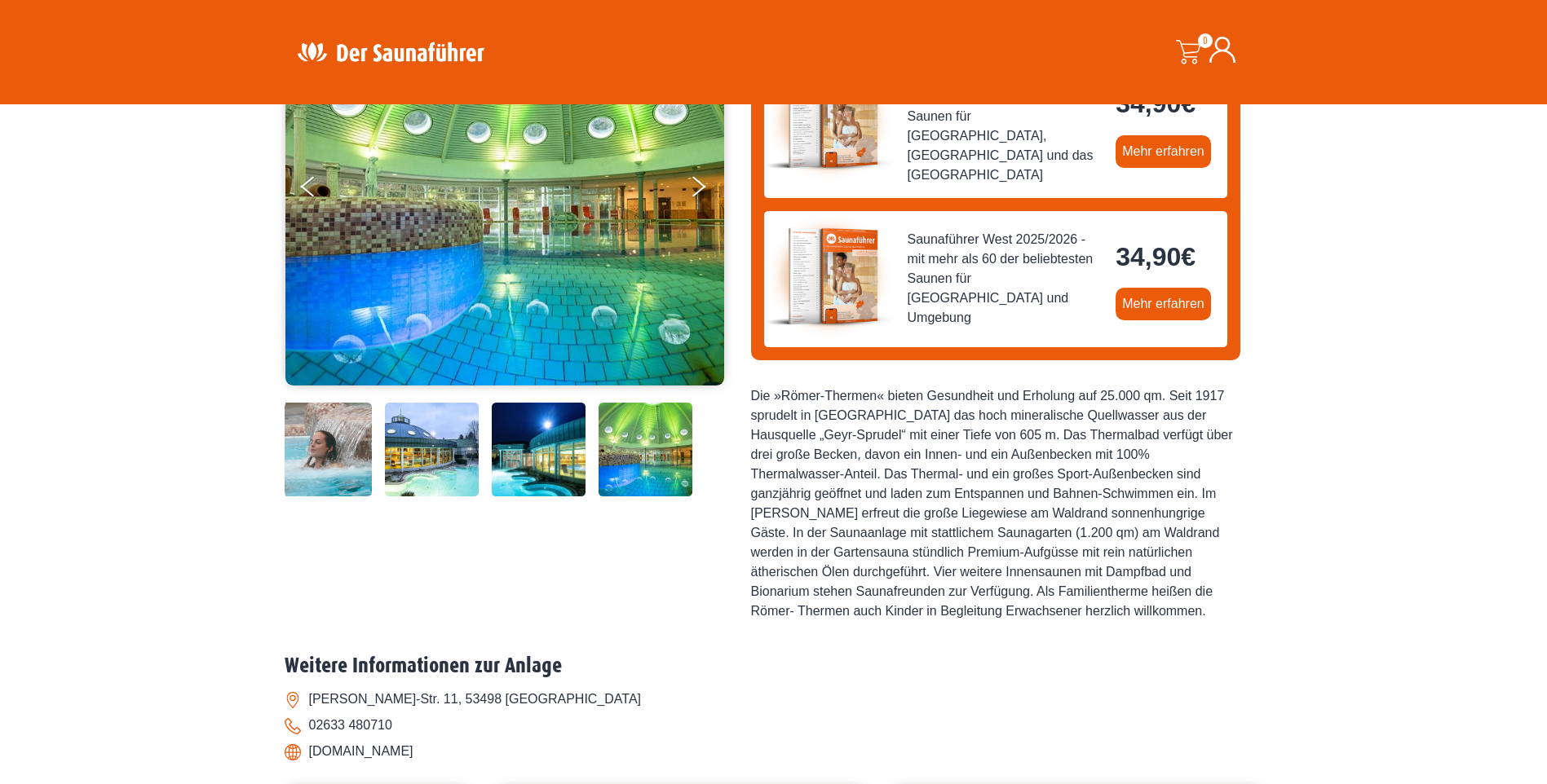
click at [444, 453] on img at bounding box center [431, 450] width 94 height 94
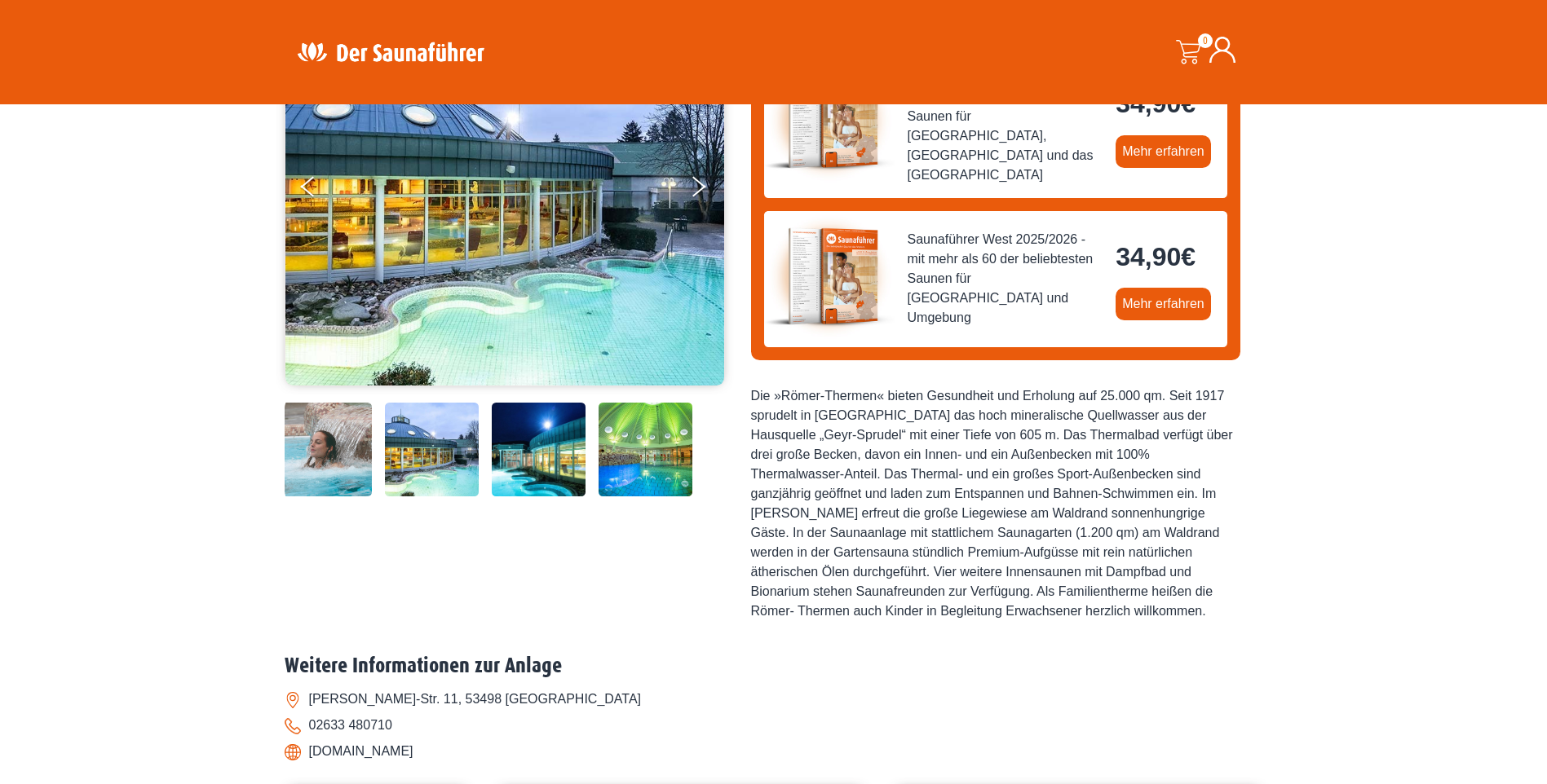
click at [353, 450] on img at bounding box center [325, 450] width 94 height 94
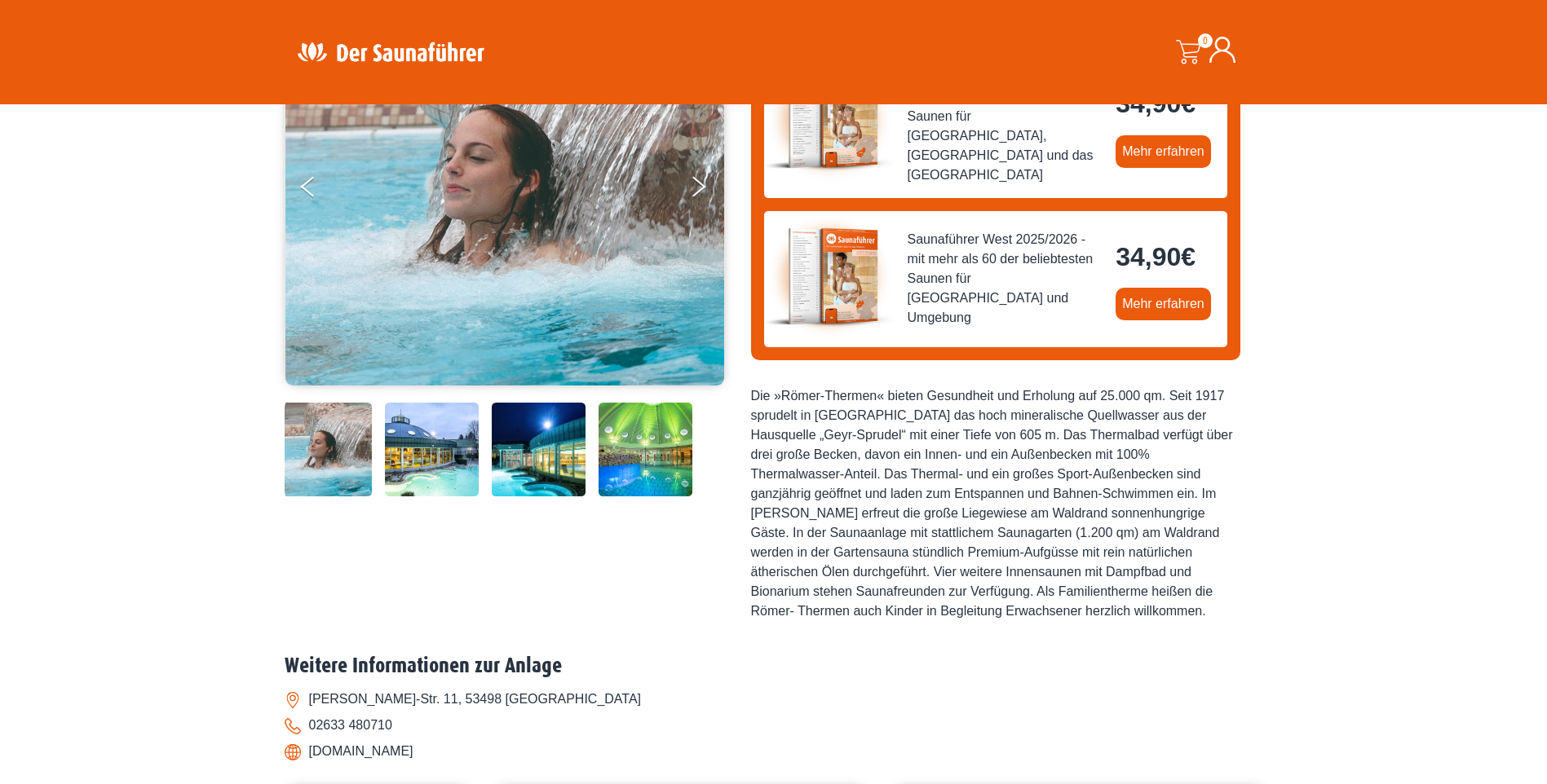
click at [417, 448] on img at bounding box center [431, 450] width 94 height 94
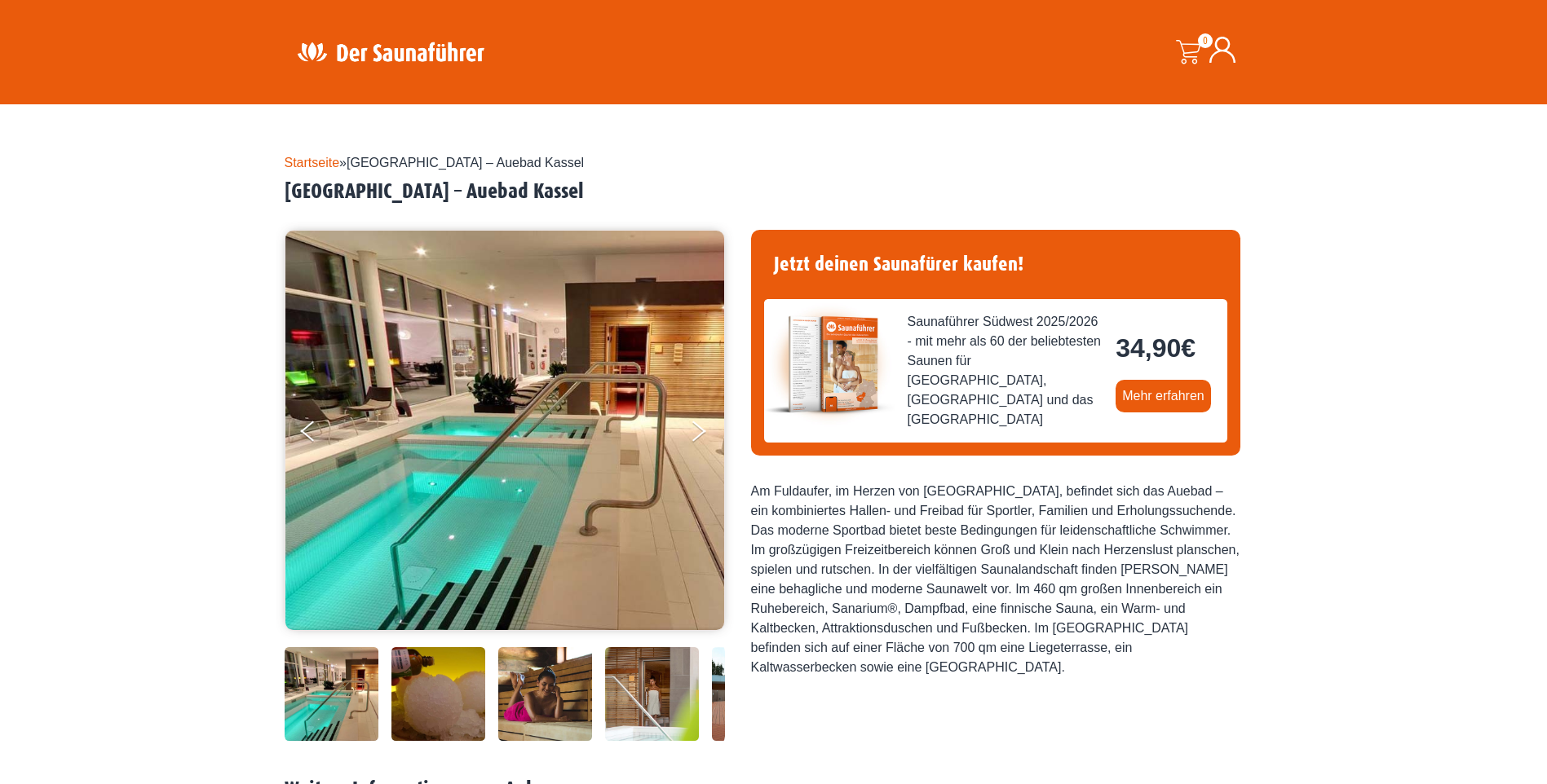
scroll to position [163, 0]
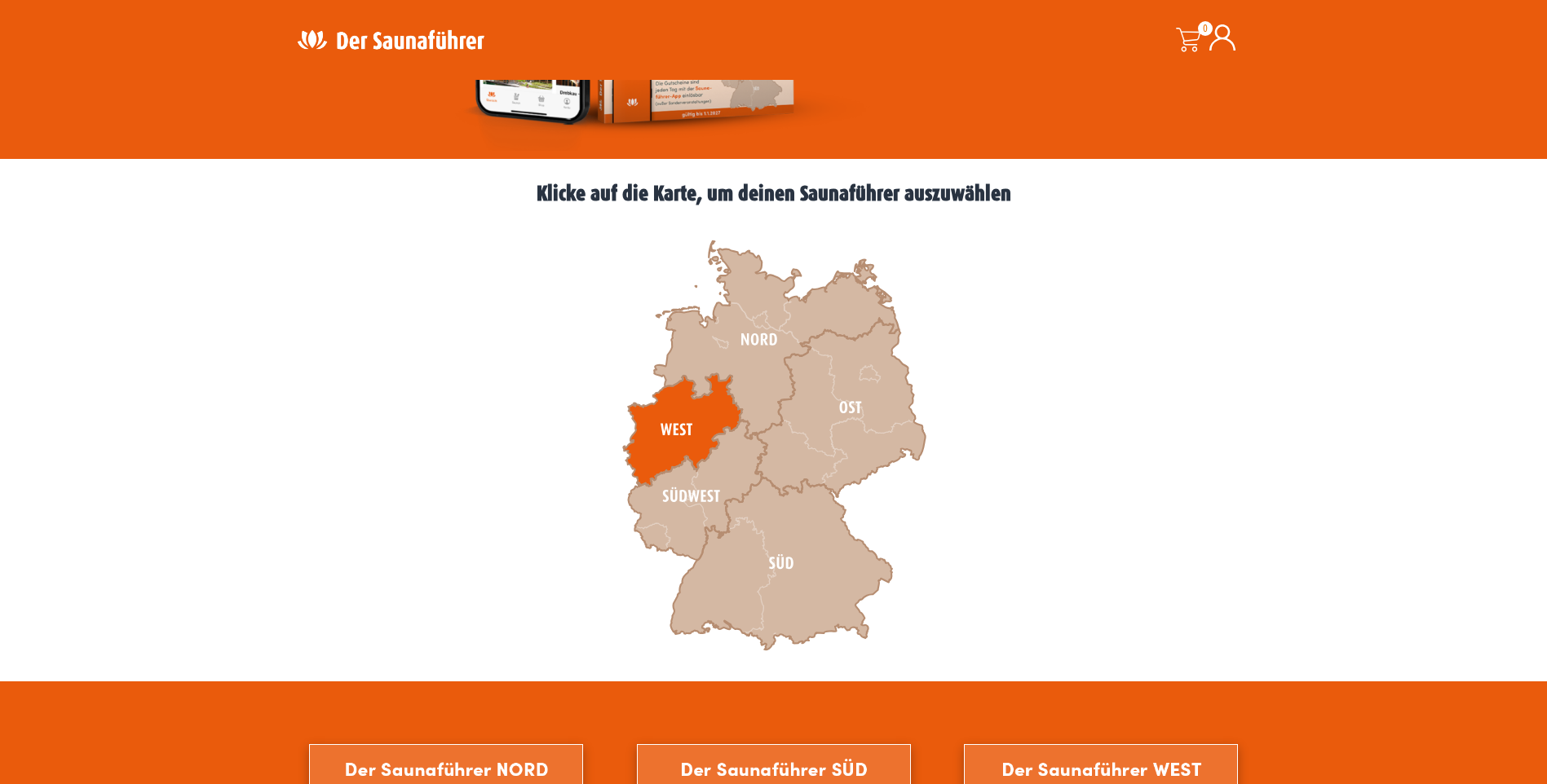
click at [691, 422] on icon at bounding box center [683, 429] width 119 height 112
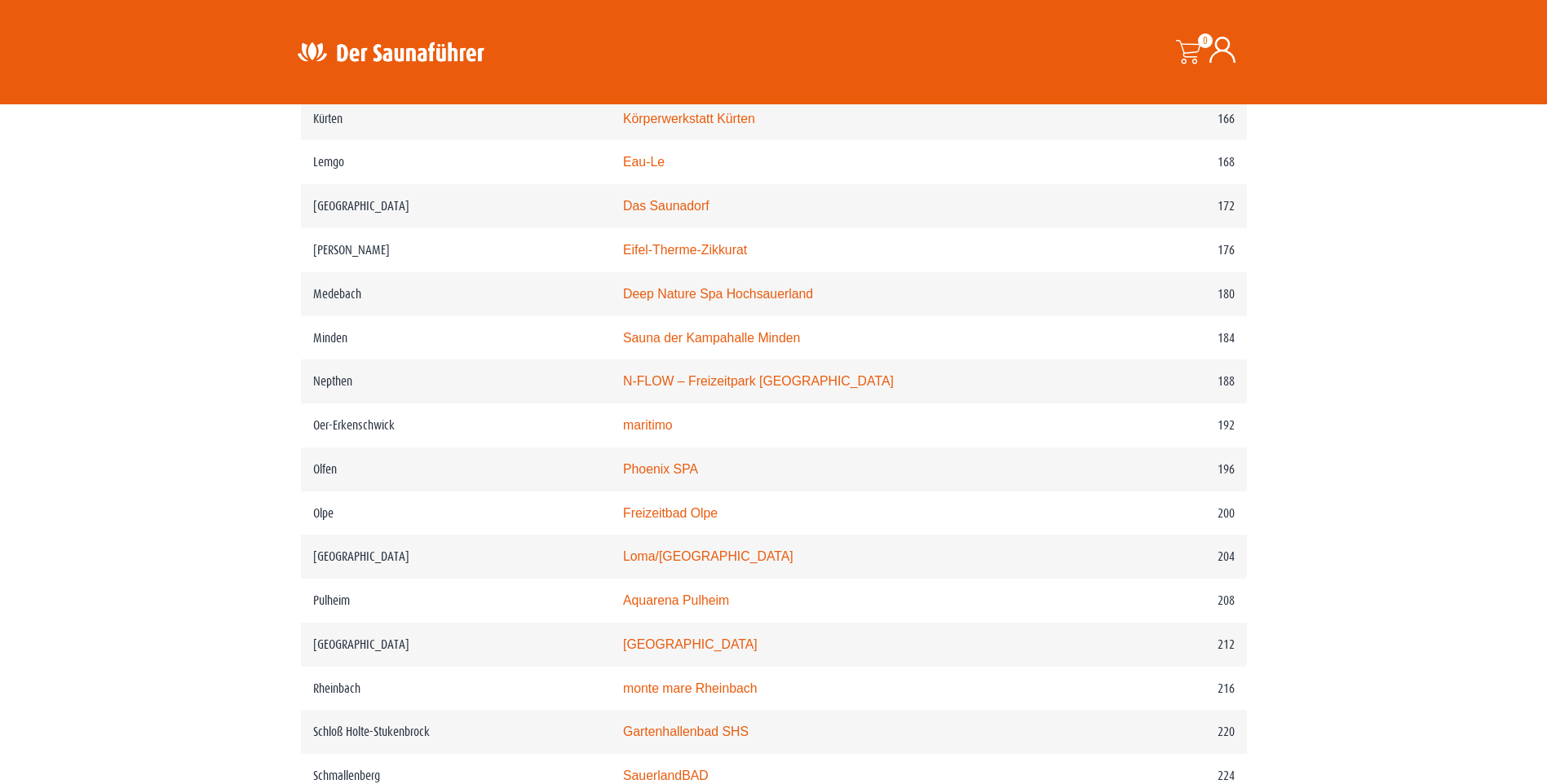
scroll to position [2527, 0]
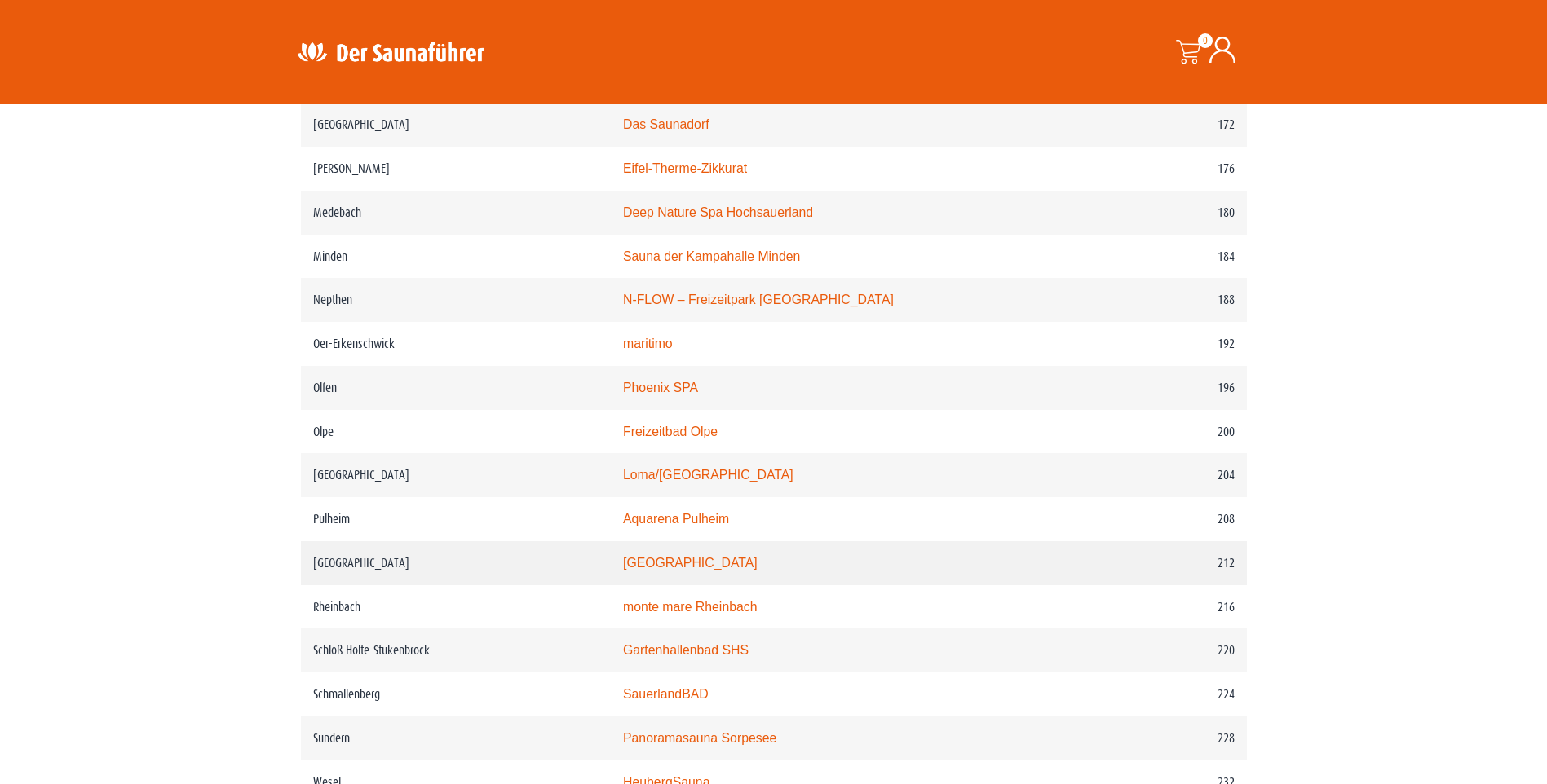
click at [661, 570] on link "monte mare Reichshof" at bounding box center [690, 563] width 134 height 14
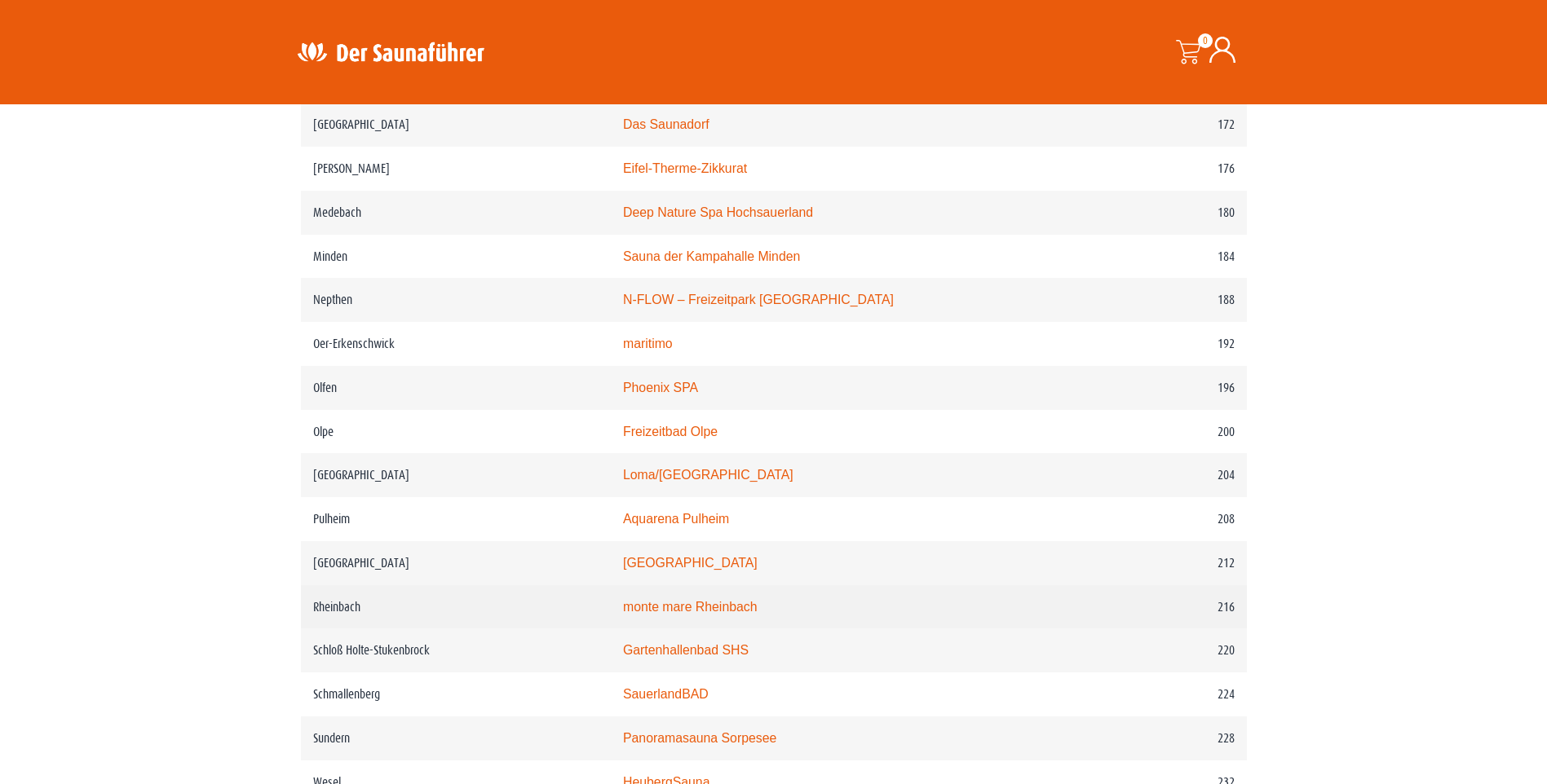
scroll to position [2608, 0]
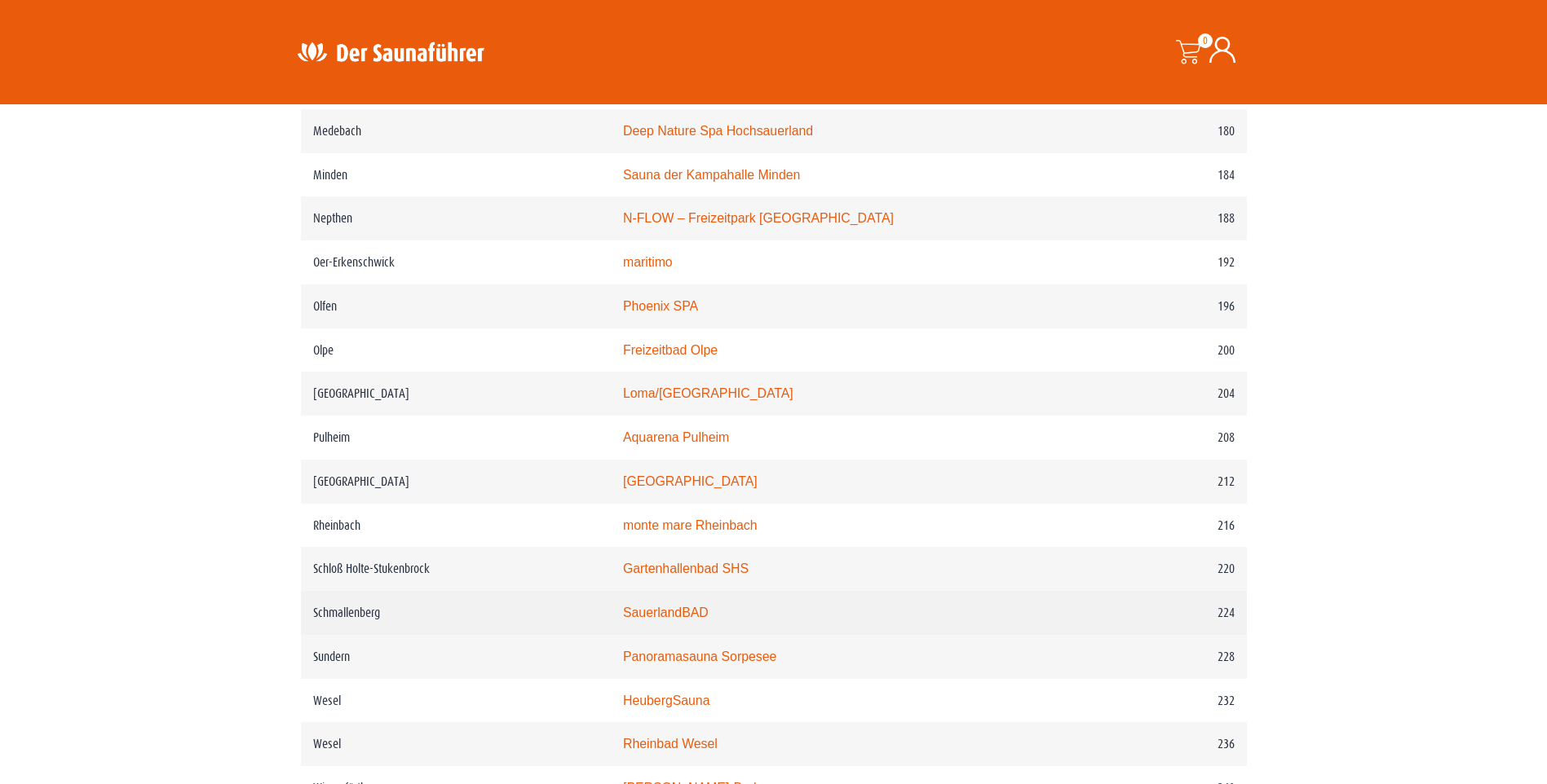
click at [690, 620] on link "SauerlandBAD" at bounding box center [665, 613] width 85 height 14
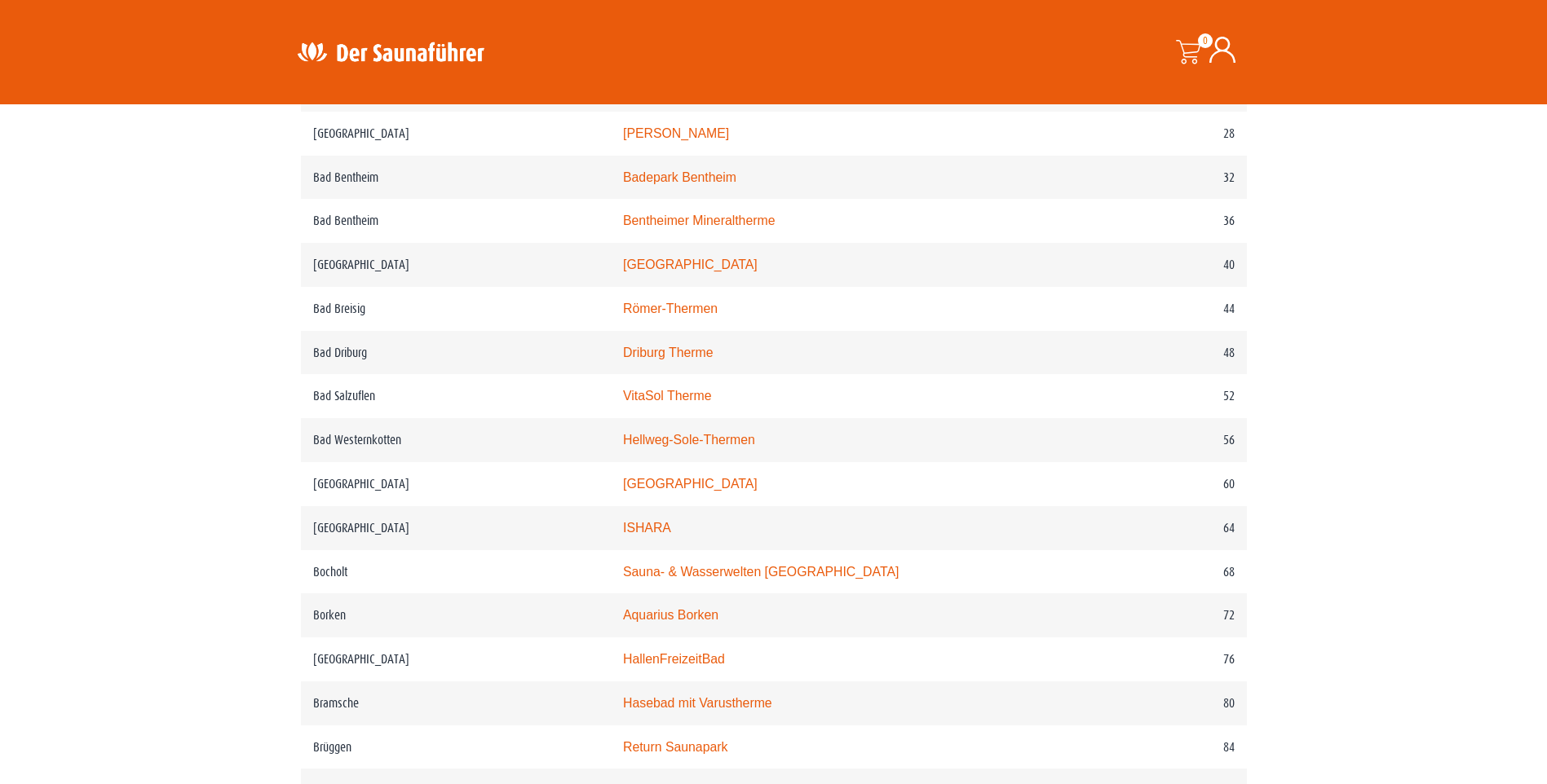
scroll to position [652, 0]
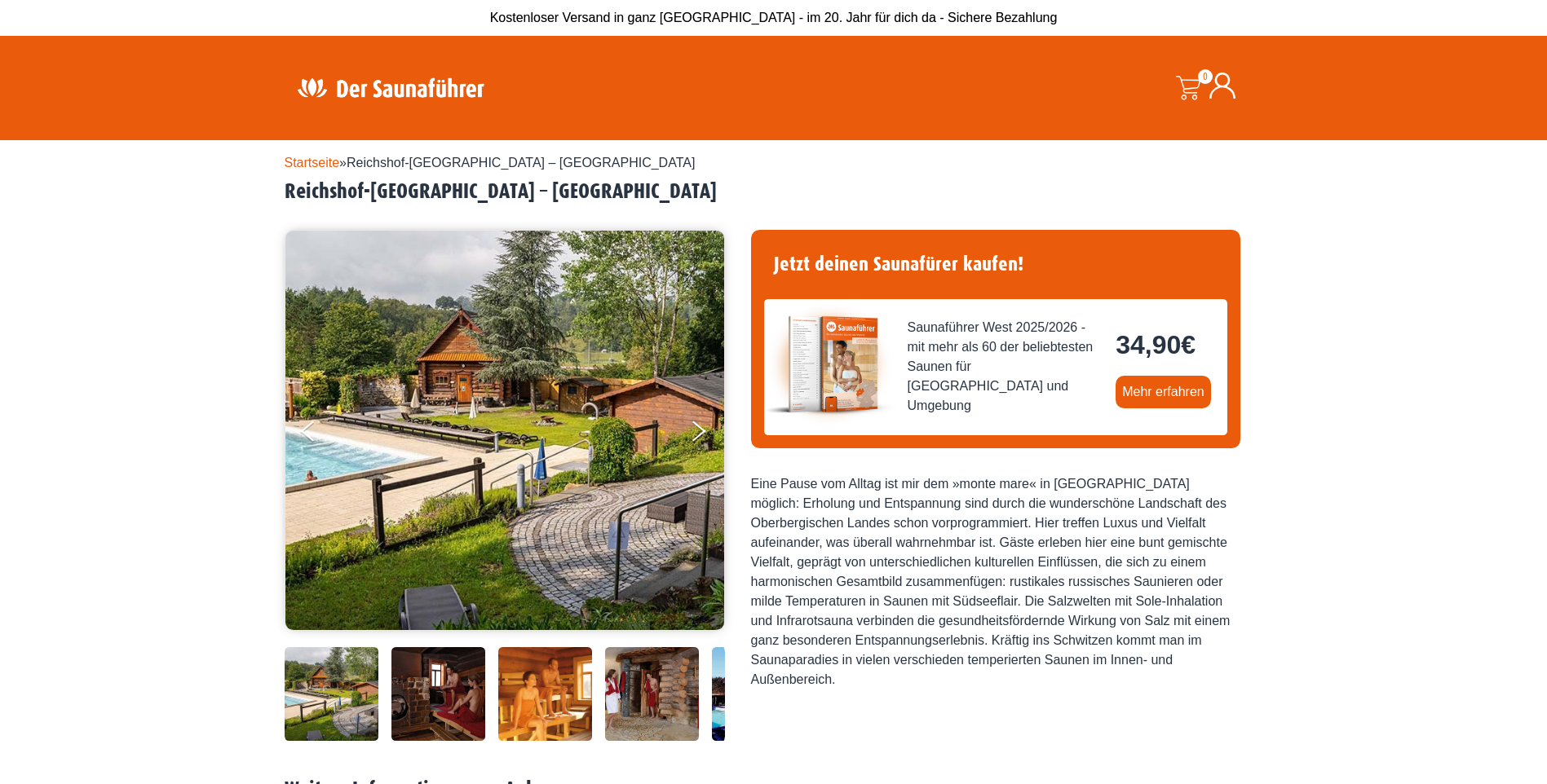
click at [444, 680] on img at bounding box center [438, 694] width 94 height 94
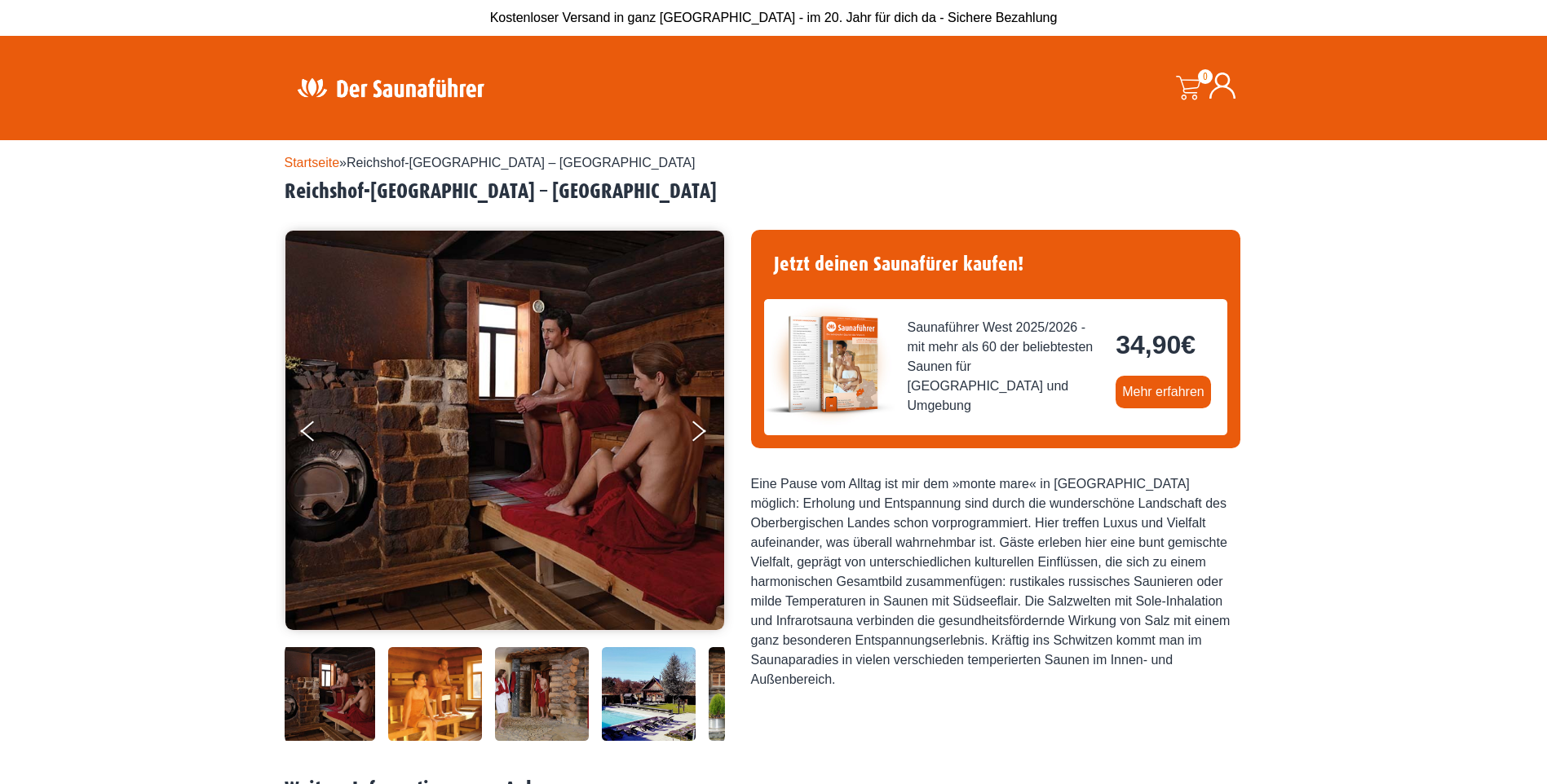
click at [521, 682] on img at bounding box center [542, 694] width 94 height 94
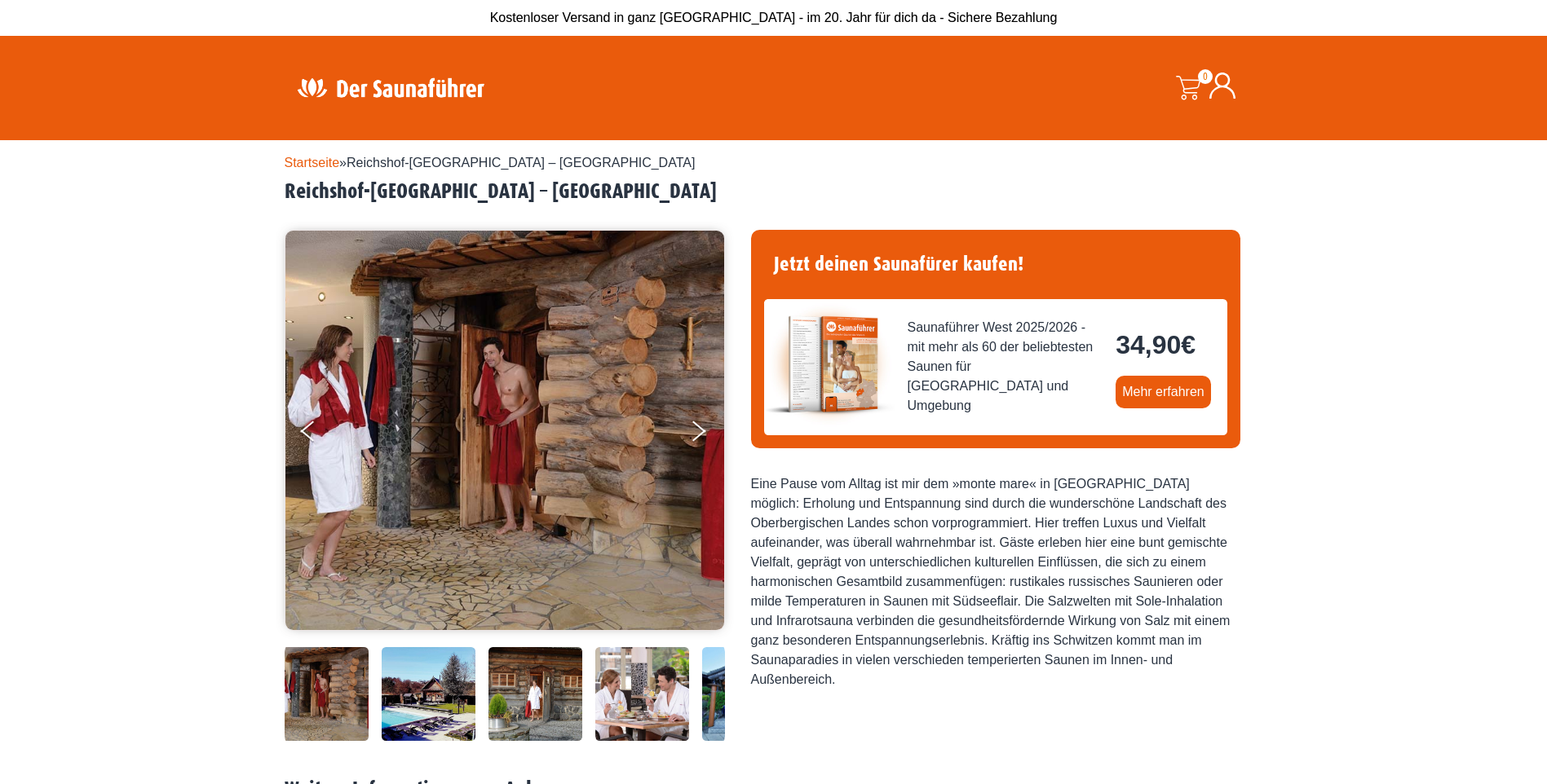
click at [640, 682] on img at bounding box center [642, 694] width 94 height 94
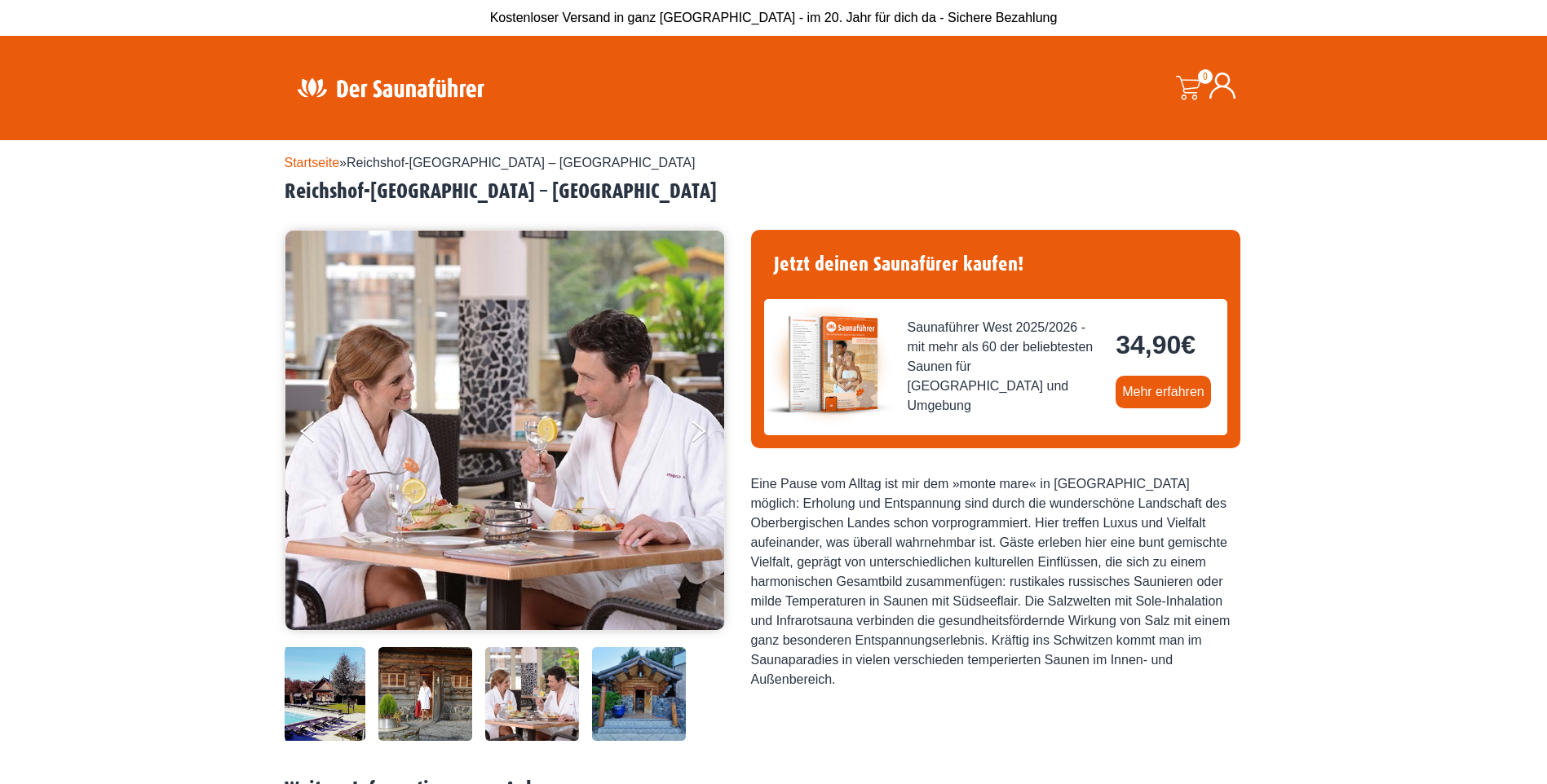
click at [662, 686] on img at bounding box center [639, 694] width 94 height 94
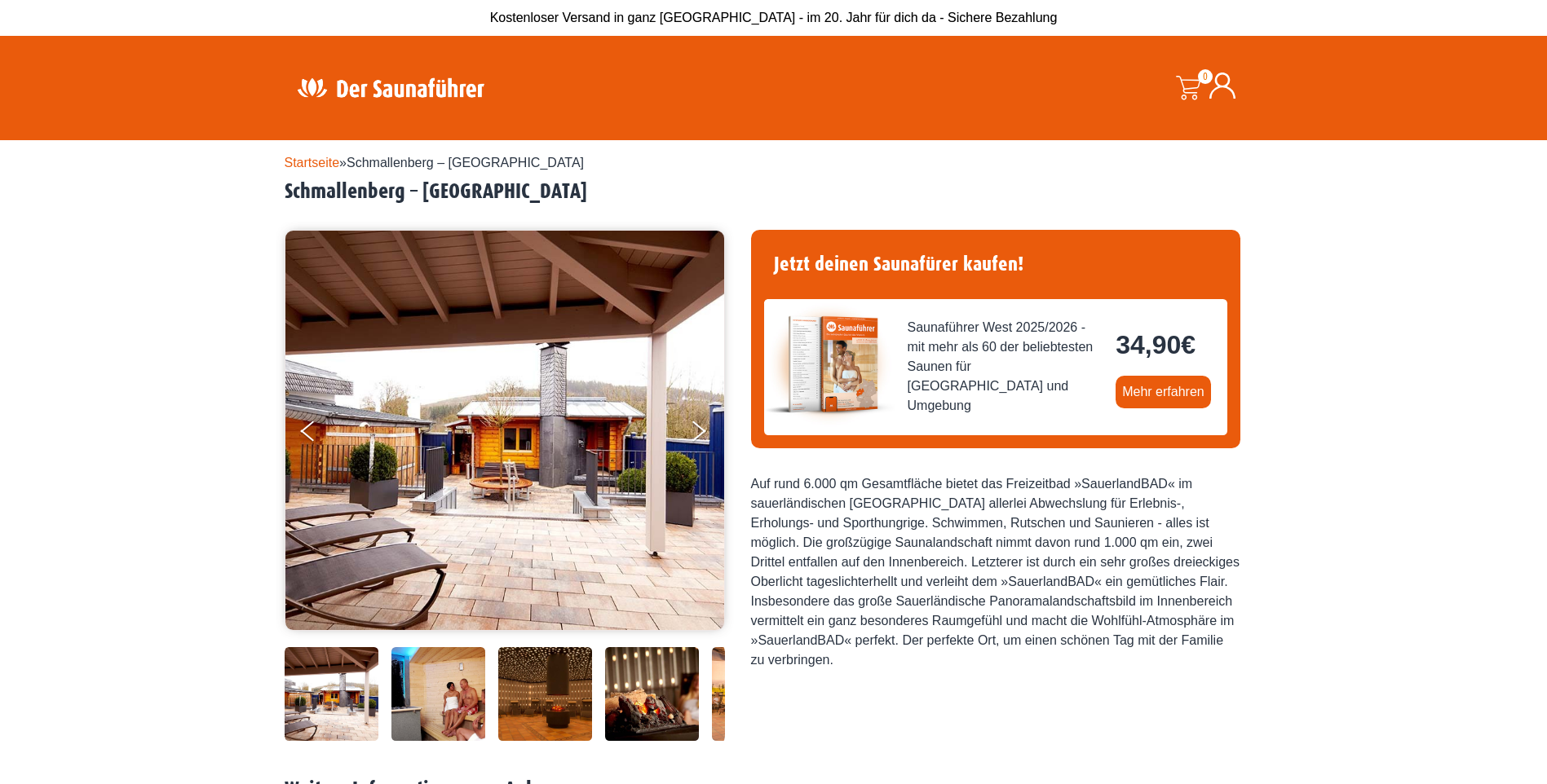
scroll to position [82, 0]
